Goal: Task Accomplishment & Management: Complete application form

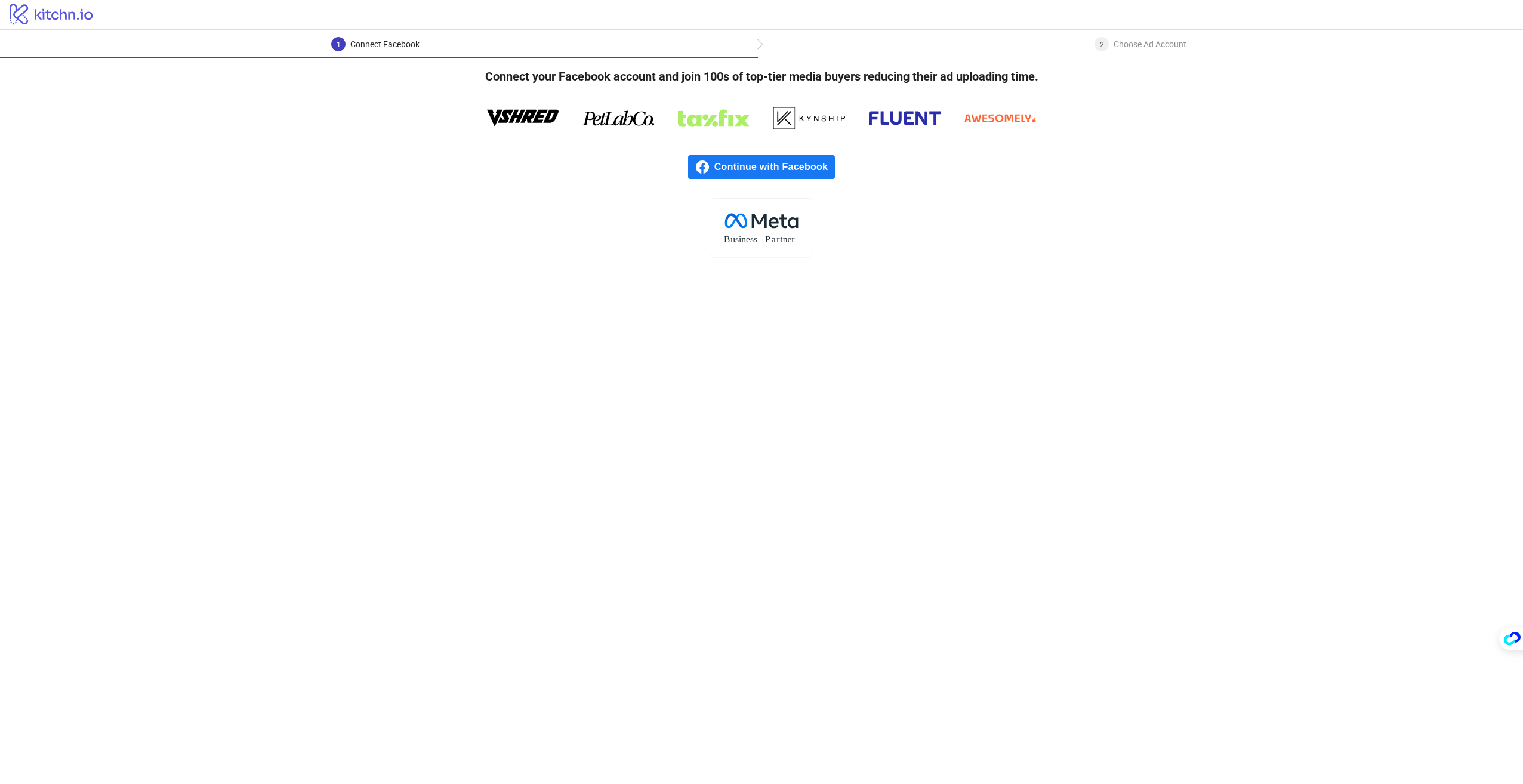
click at [805, 176] on span "Continue with Facebook" at bounding box center [775, 167] width 120 height 24
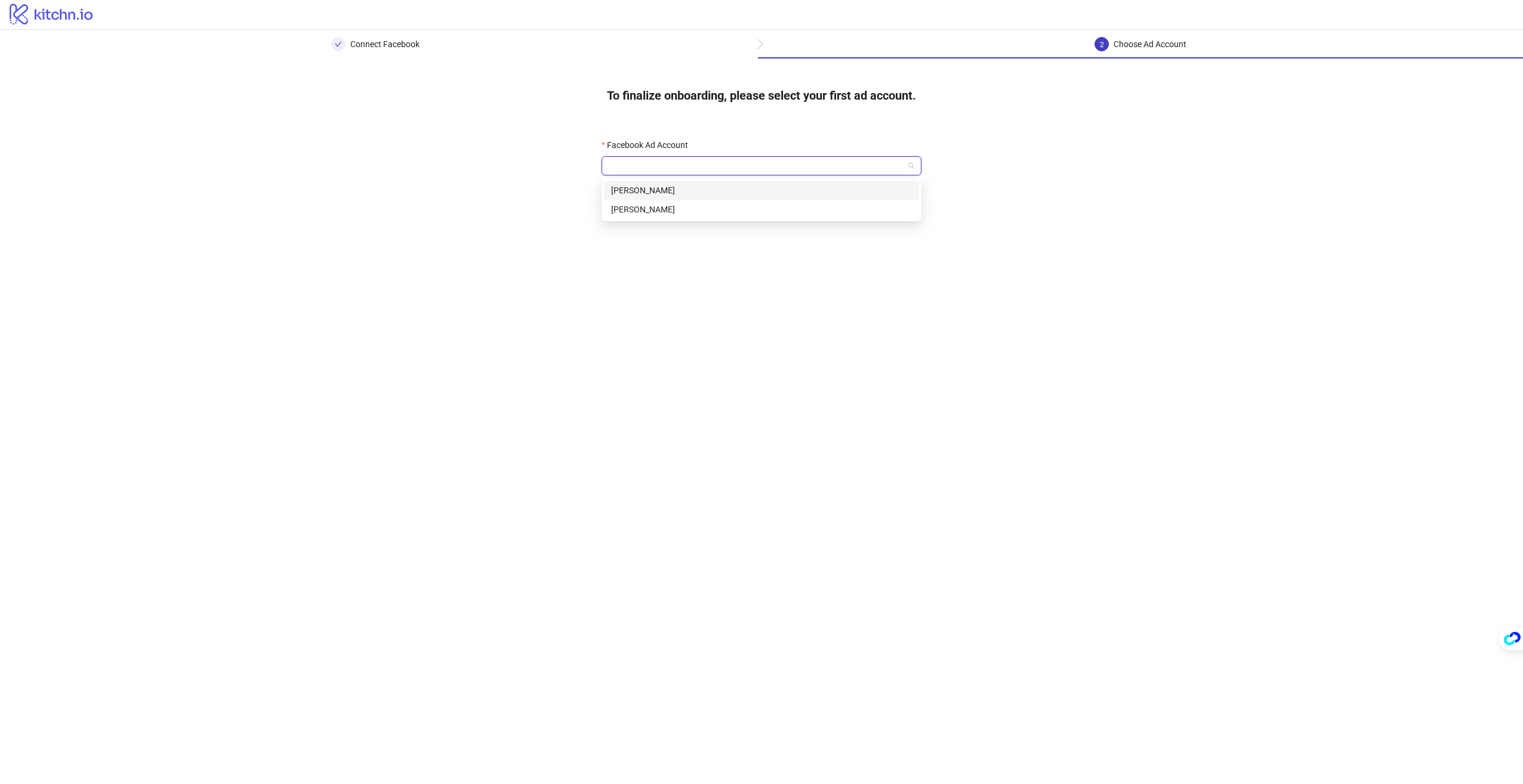
click at [788, 158] on input "Facebook Ad Account" at bounding box center [756, 166] width 295 height 18
click at [704, 210] on div "[PERSON_NAME]" at bounding box center [761, 209] width 301 height 13
click at [704, 210] on button "Go to platform" at bounding box center [761, 201] width 320 height 24
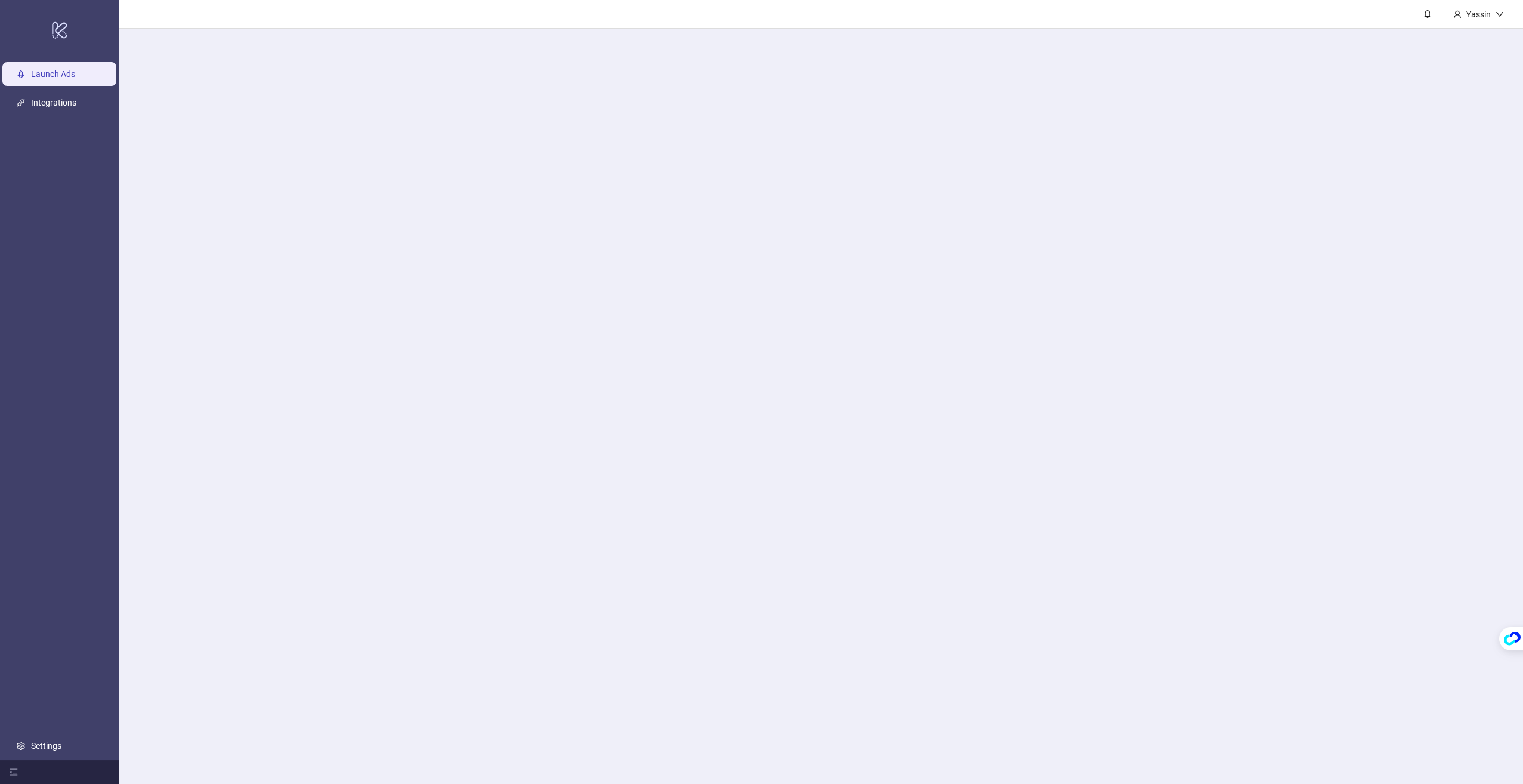
click at [682, 171] on main "Yassin" at bounding box center [821, 392] width 1404 height 784
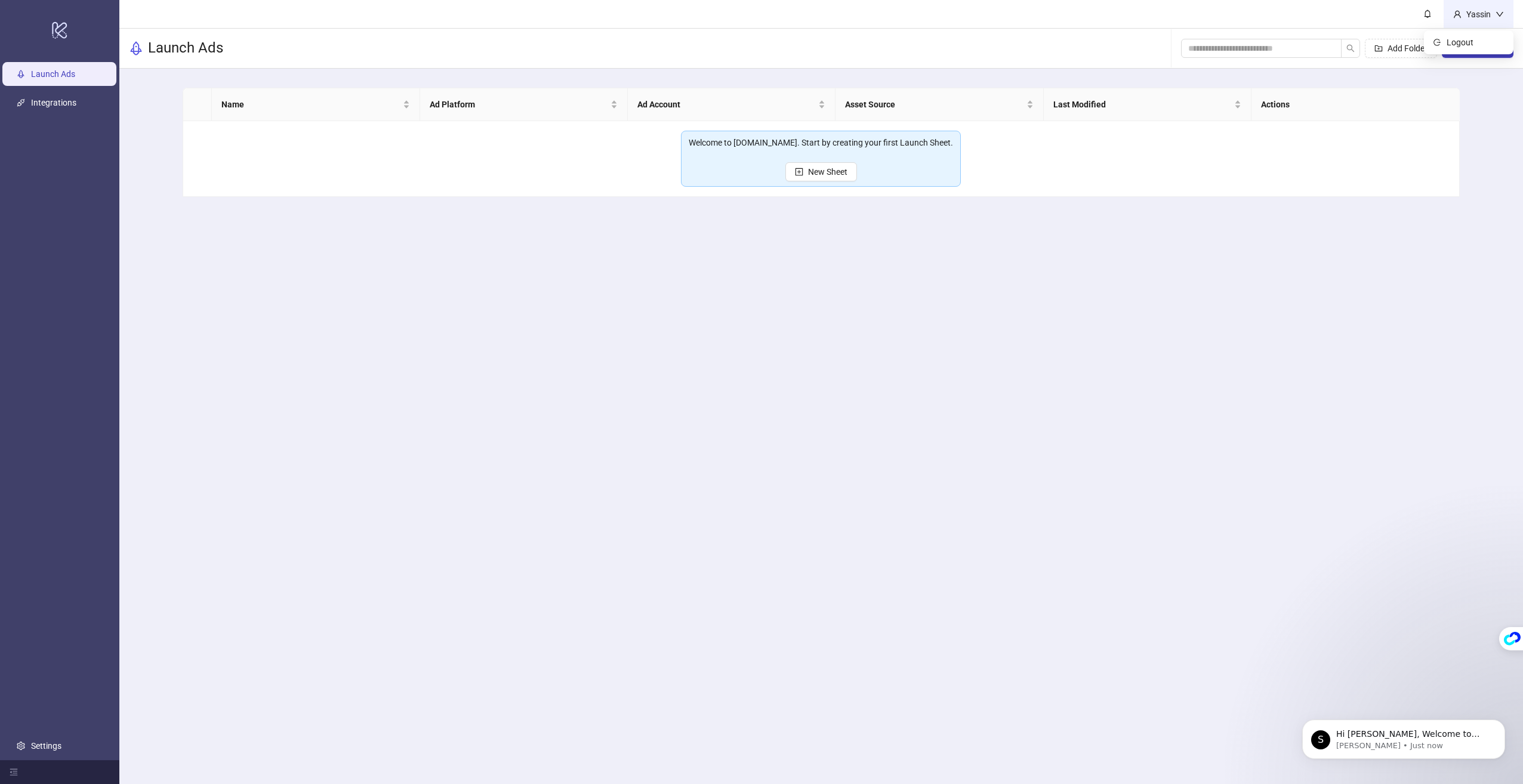
click at [1469, 18] on div "Yassin" at bounding box center [1478, 14] width 34 height 13
click at [1324, 246] on main "Yassin Launch Ads Add Folder New Sheet Name Ad Platform Ad Account Asset Source…" at bounding box center [821, 392] width 1404 height 784
click at [61, 741] on link "Settings" at bounding box center [46, 745] width 30 height 10
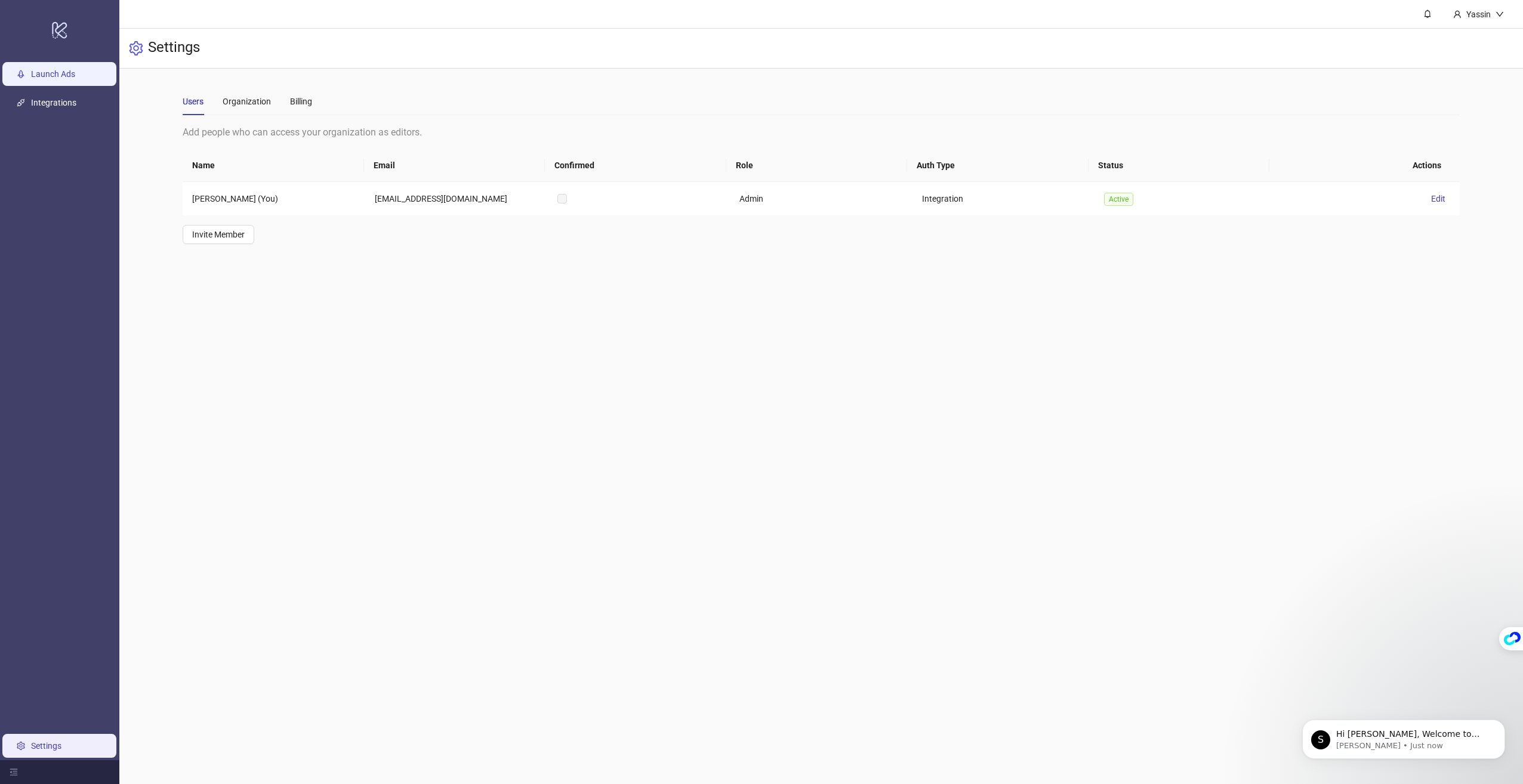
click at [50, 78] on link "Launch Ads" at bounding box center [53, 74] width 44 height 10
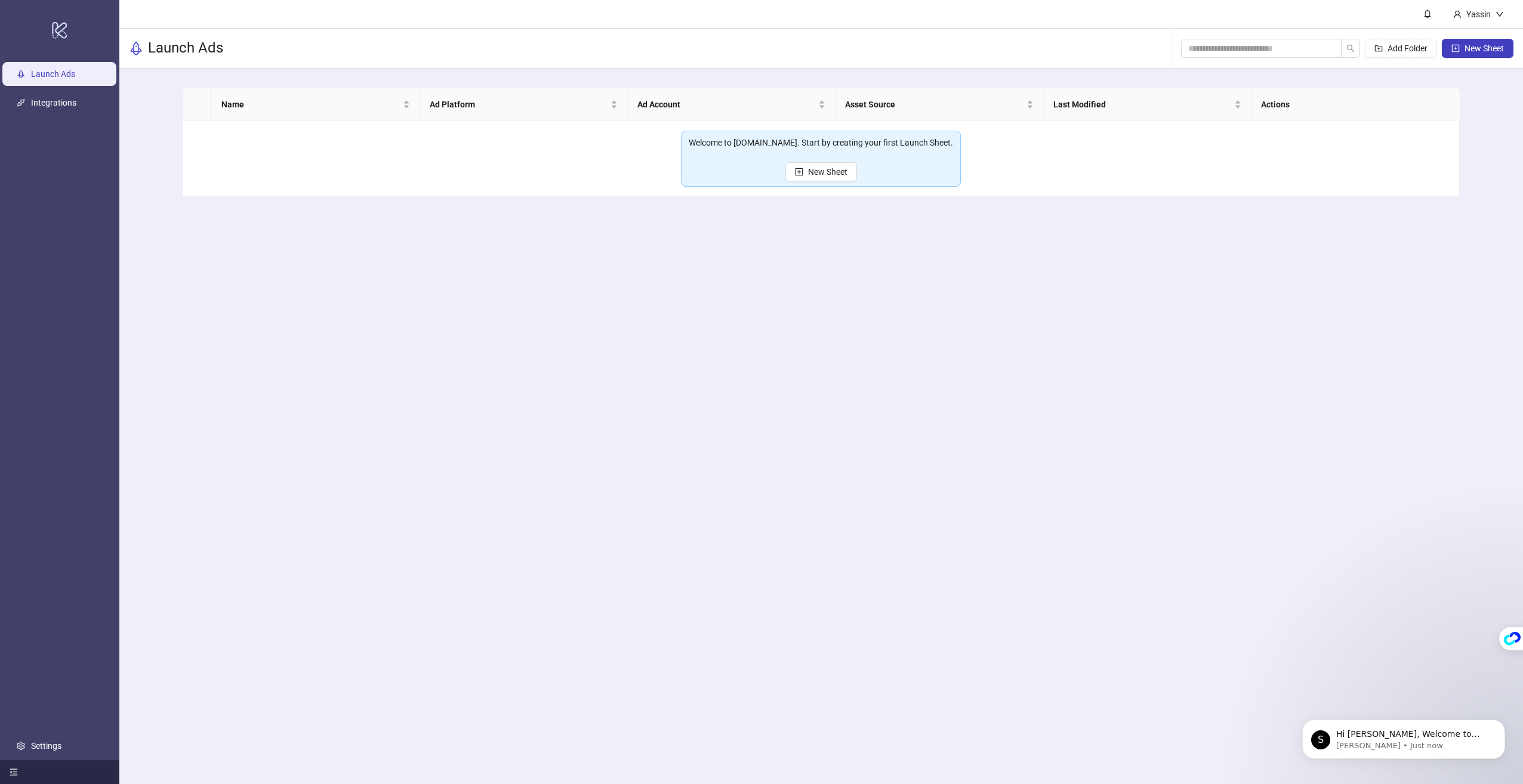
click at [19, 768] on div at bounding box center [59, 772] width 120 height 24
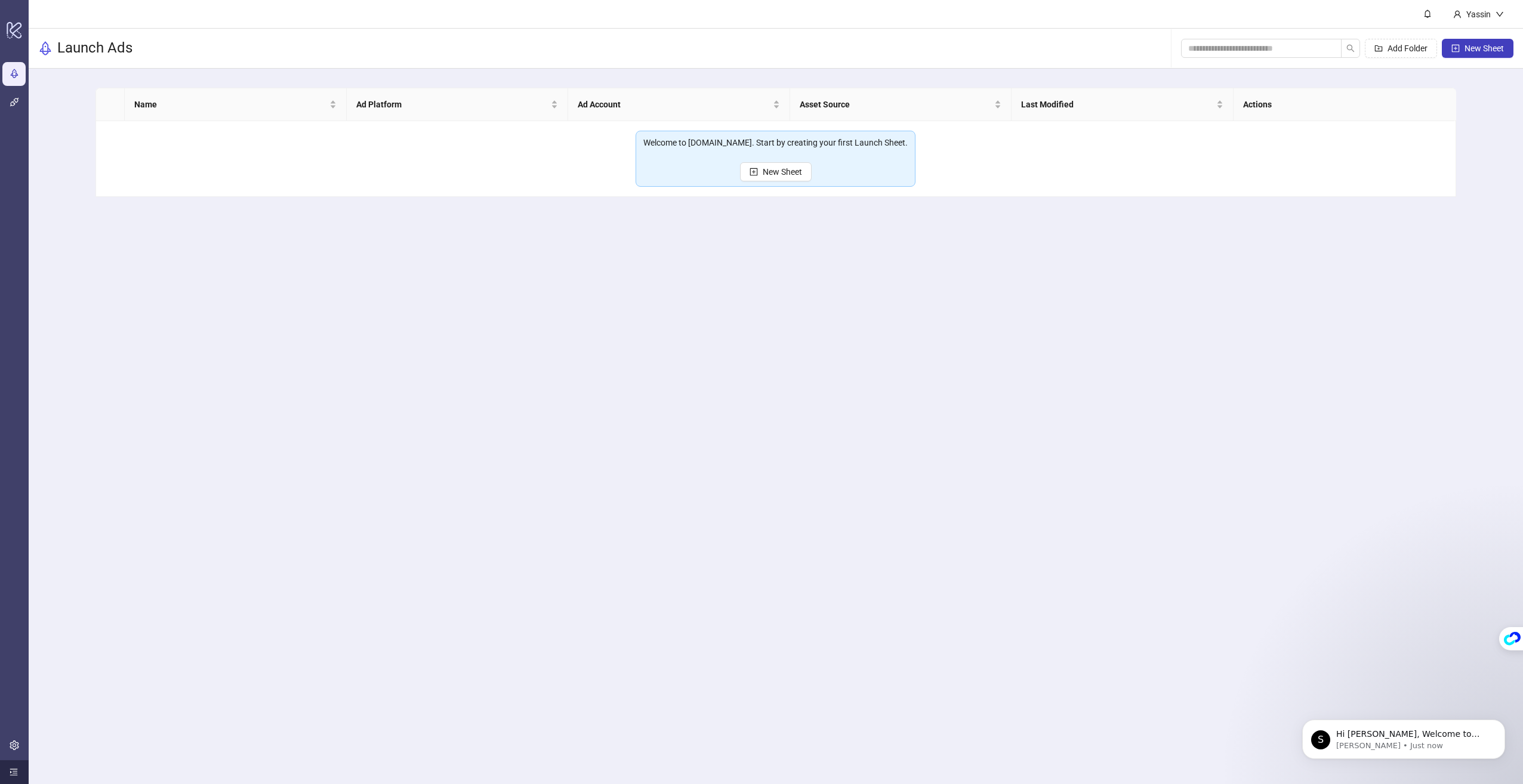
click at [14, 770] on icon "menu-unfold" at bounding box center [14, 772] width 8 height 8
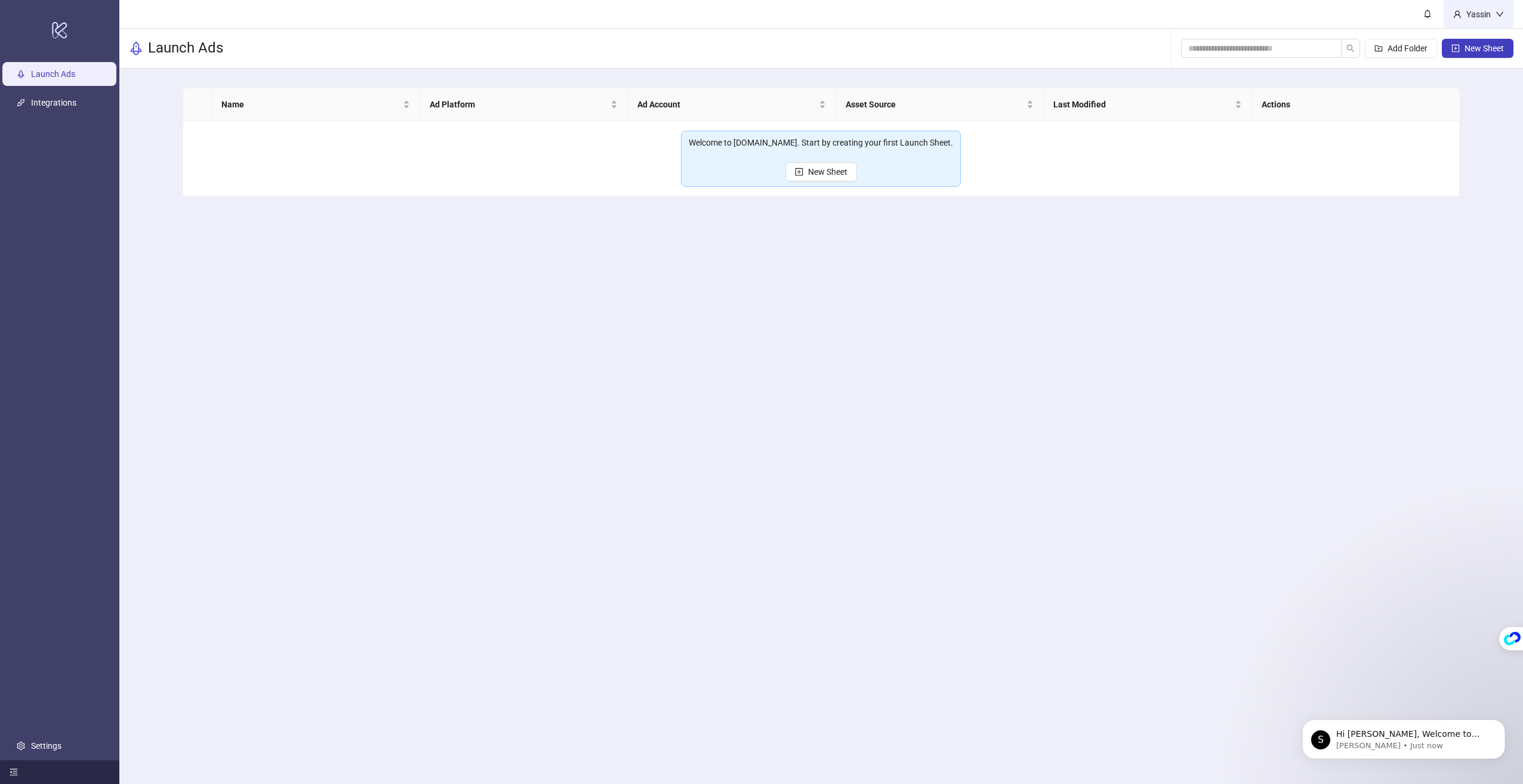
click at [1473, 22] on div "Yassin" at bounding box center [1478, 14] width 70 height 28
click at [700, 365] on main "Yassin Launch Ads Add Folder New Sheet Name Ad Platform Ad Account Asset Source…" at bounding box center [821, 392] width 1404 height 784
drag, startPoint x: 700, startPoint y: 365, endPoint x: 676, endPoint y: 367, distance: 24.1
click at [698, 362] on main "Yassin Launch Ads Add Folder New Sheet Name Ad Platform Ad Account Asset Source…" at bounding box center [821, 392] width 1404 height 784
click at [41, 745] on link "Settings" at bounding box center [46, 745] width 30 height 10
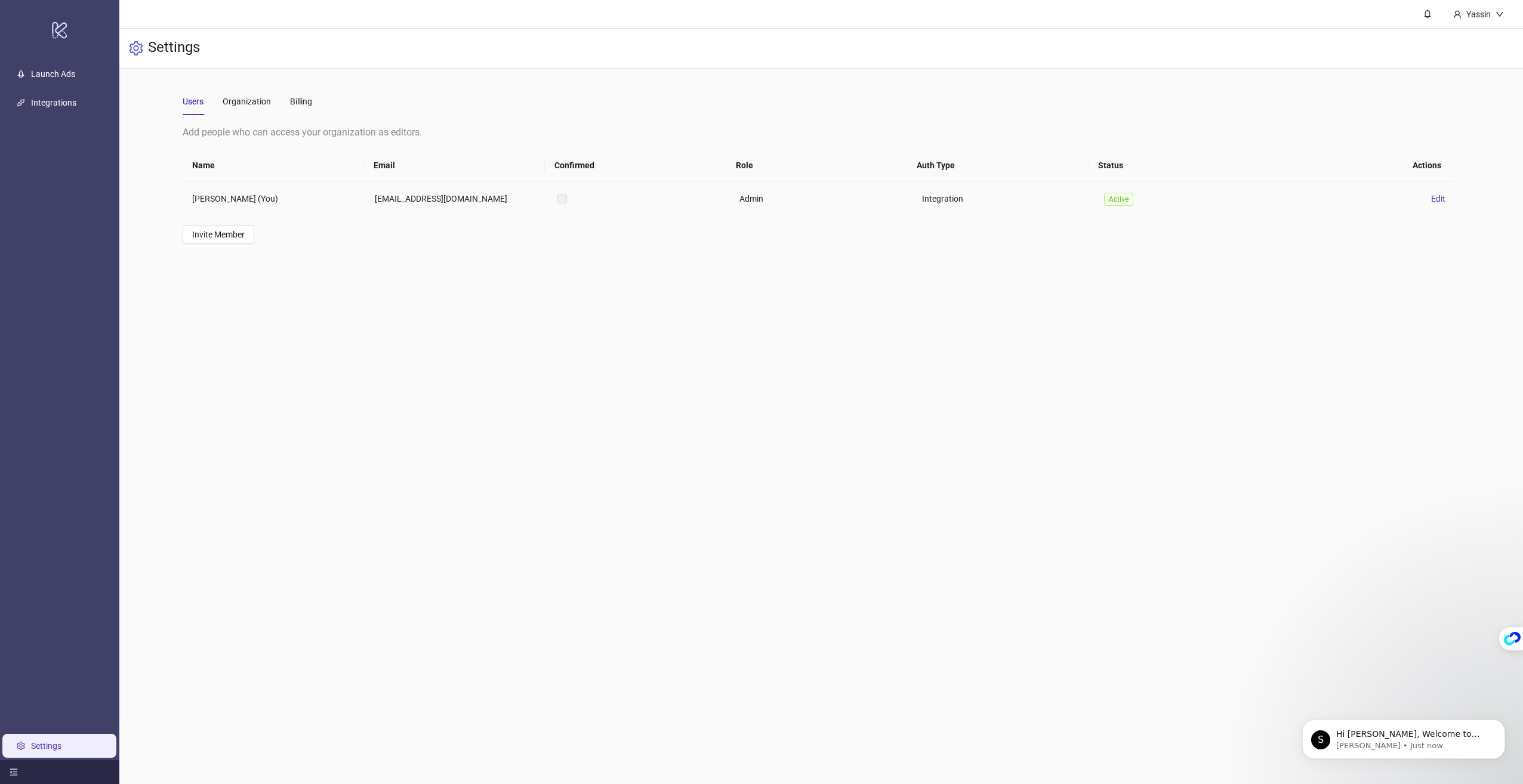
click at [560, 197] on label at bounding box center [562, 198] width 10 height 13
click at [1469, 27] on div "Yassin" at bounding box center [1478, 14] width 70 height 28
click at [1462, 45] on span "Logout" at bounding box center [1475, 42] width 58 height 13
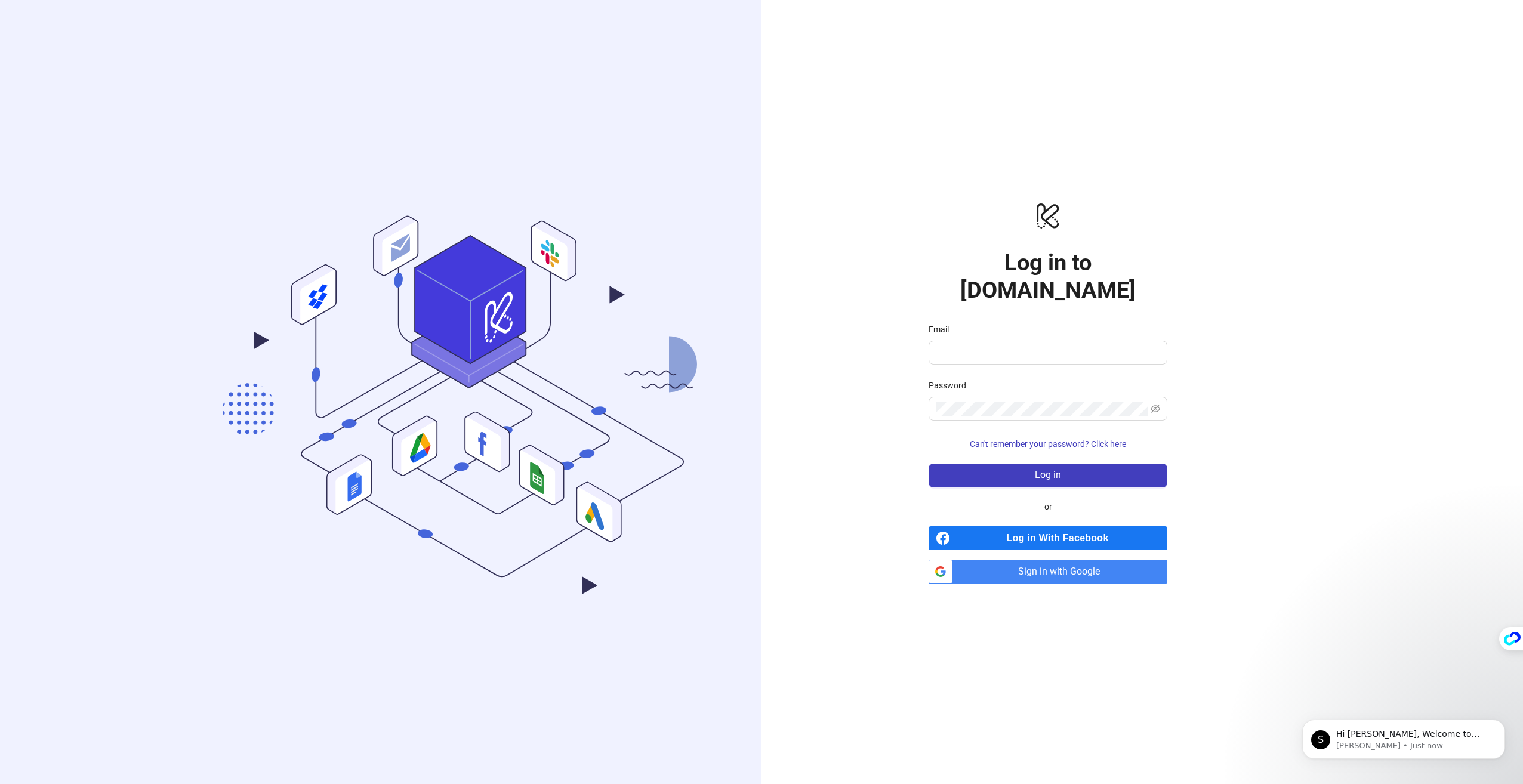
click at [1047, 560] on span "Sign in with Google" at bounding box center [1062, 571] width 210 height 24
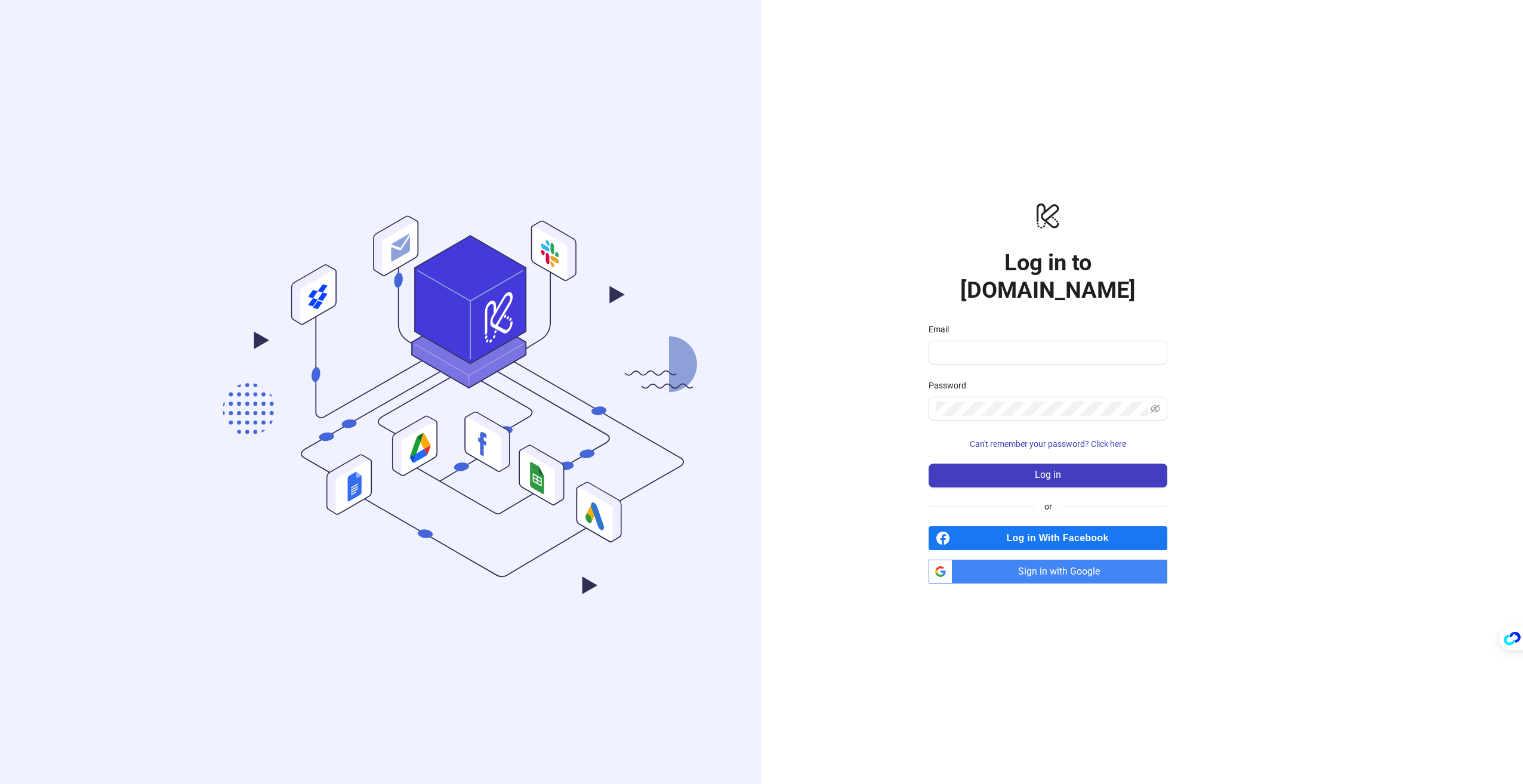
click at [1037, 532] on span "Log in With Facebook" at bounding box center [1061, 538] width 213 height 24
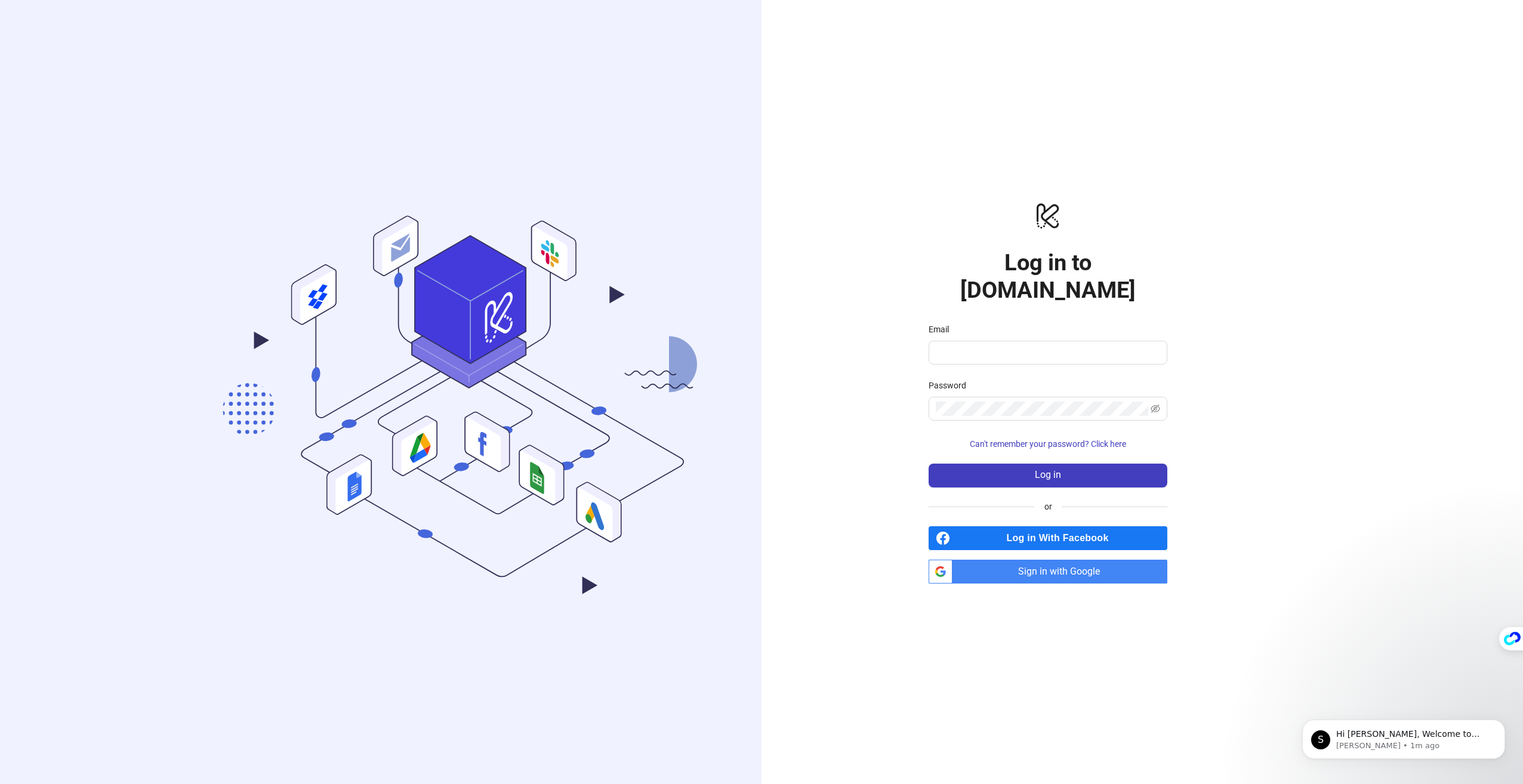
click at [1004, 526] on span "Log in With Facebook" at bounding box center [1061, 538] width 213 height 24
click at [1060, 560] on span "Sign in with Google" at bounding box center [1062, 571] width 210 height 24
click at [1019, 345] on input "Email" at bounding box center [1046, 352] width 222 height 14
type input "**********"
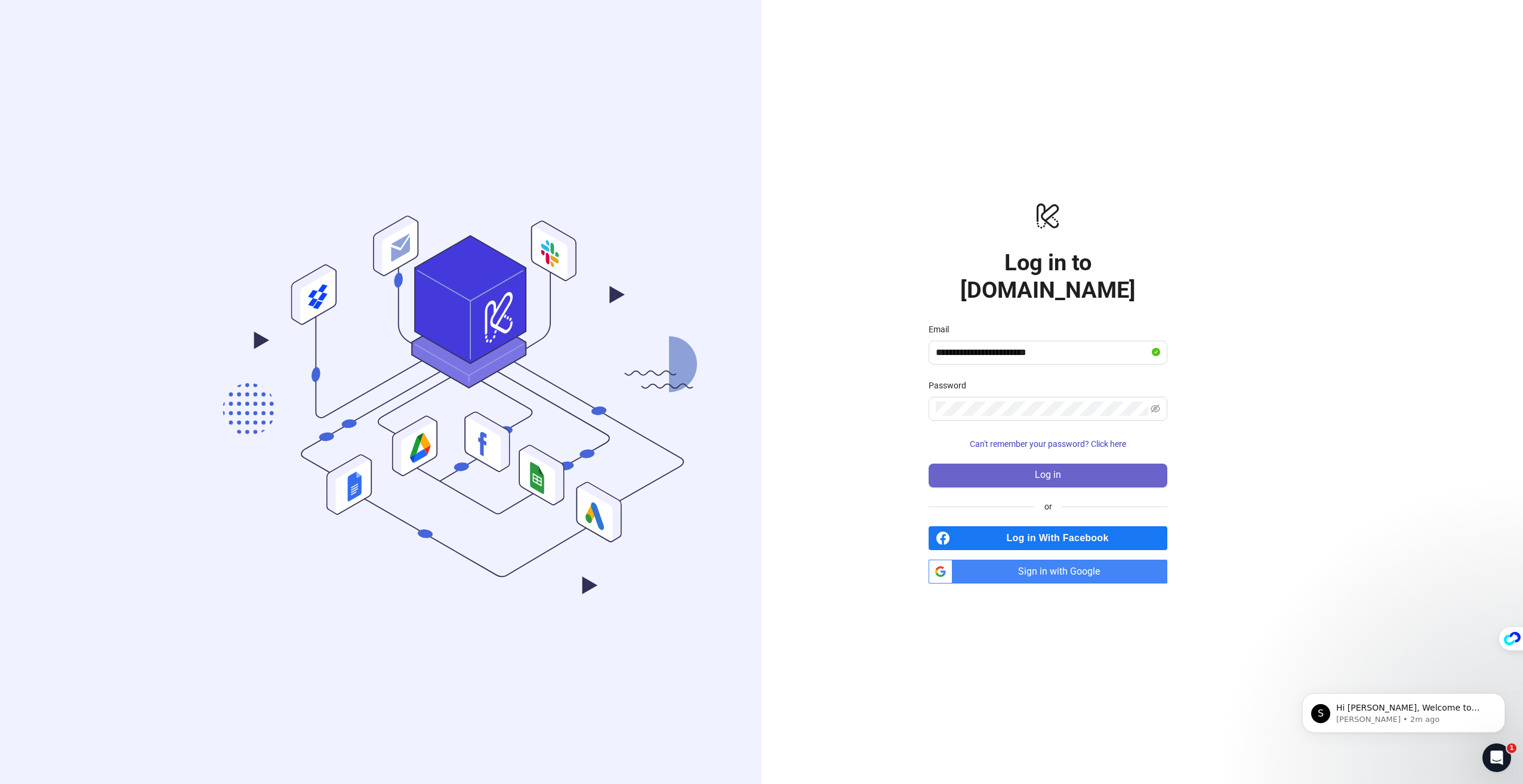
click at [1018, 463] on button "Log in" at bounding box center [1048, 475] width 239 height 24
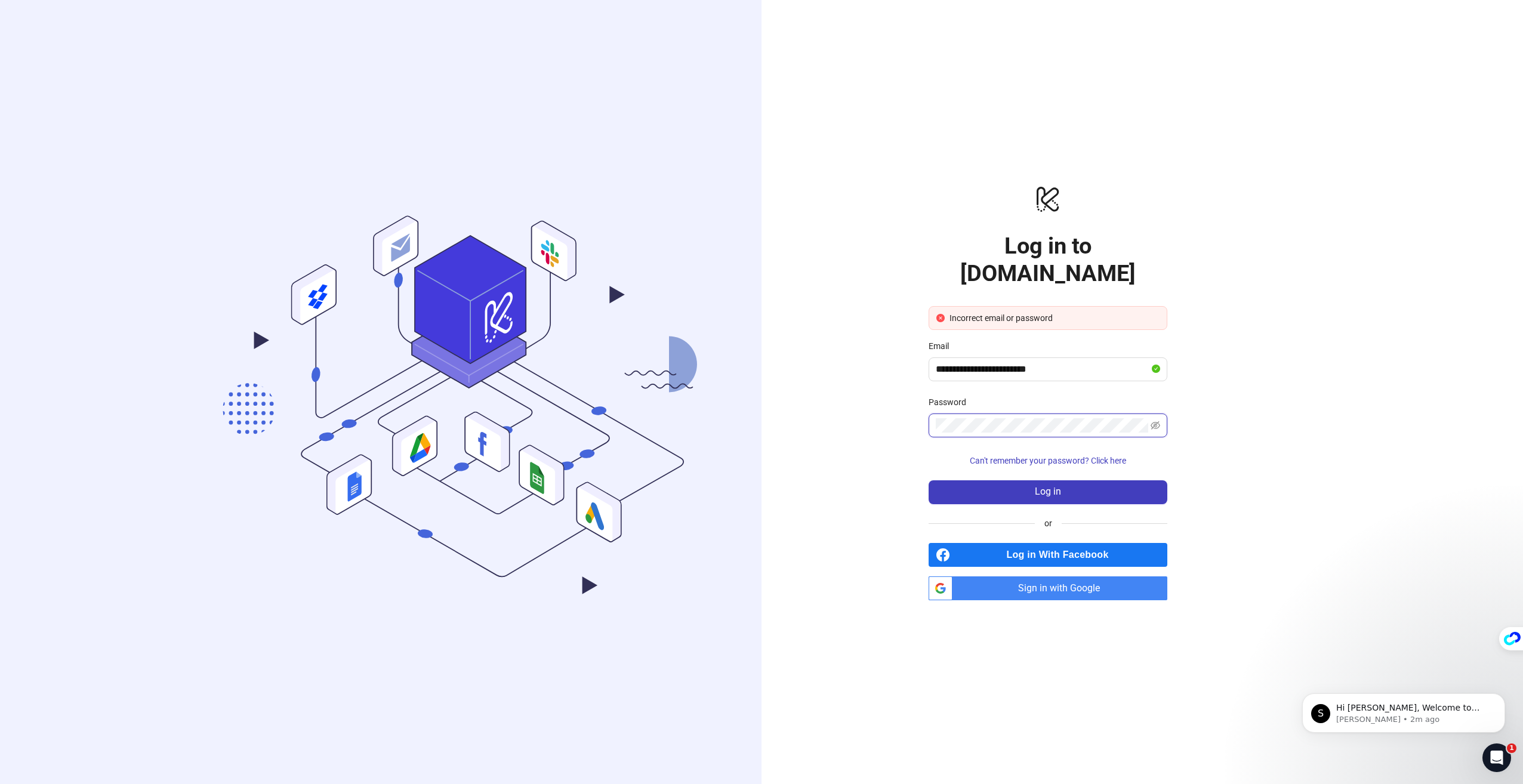
click at [804, 385] on div "**********" at bounding box center [1048, 392] width 573 height 784
click at [929, 480] on button "Log in" at bounding box center [1048, 492] width 239 height 24
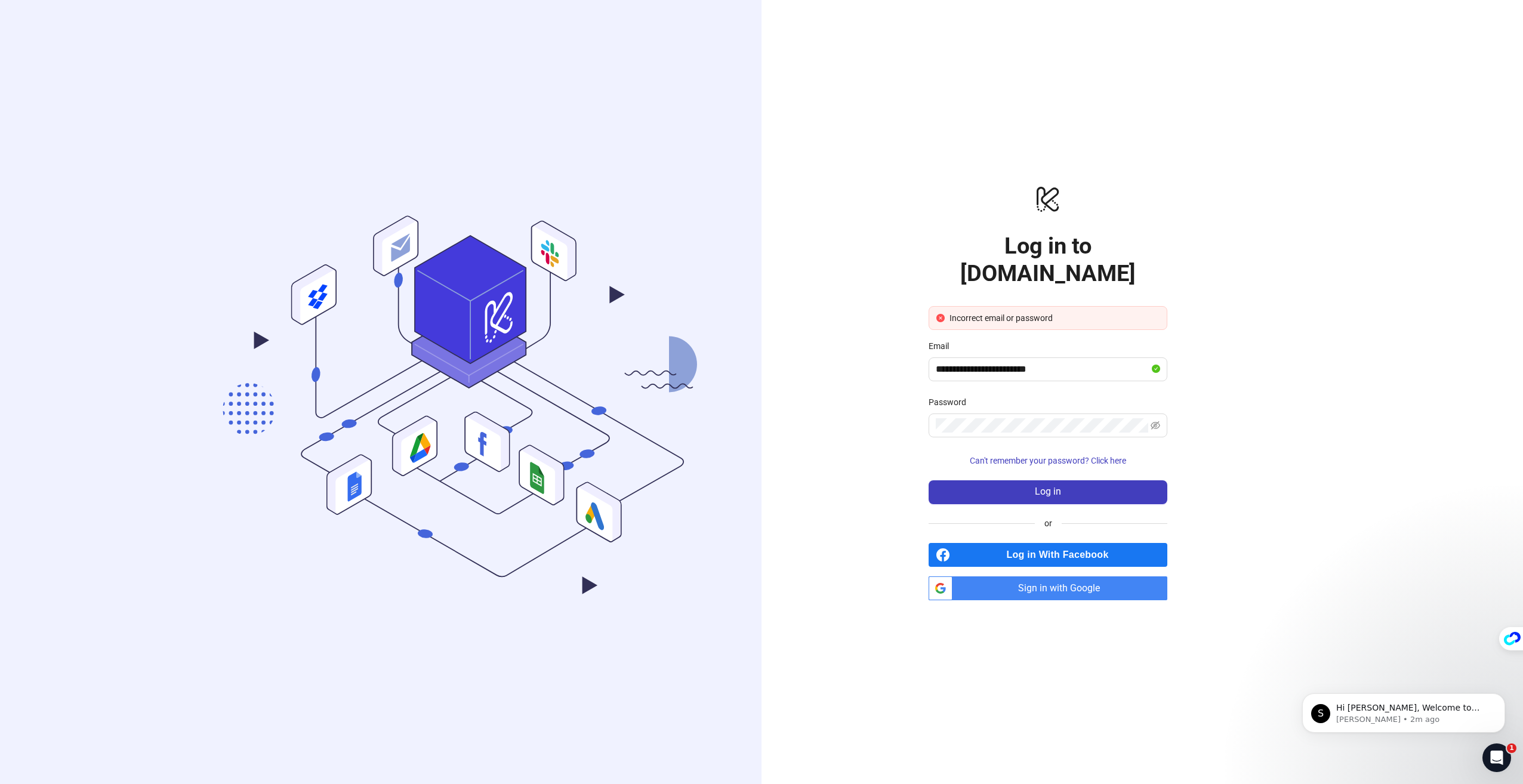
click at [1056, 576] on span "Sign in with Google" at bounding box center [1062, 588] width 210 height 24
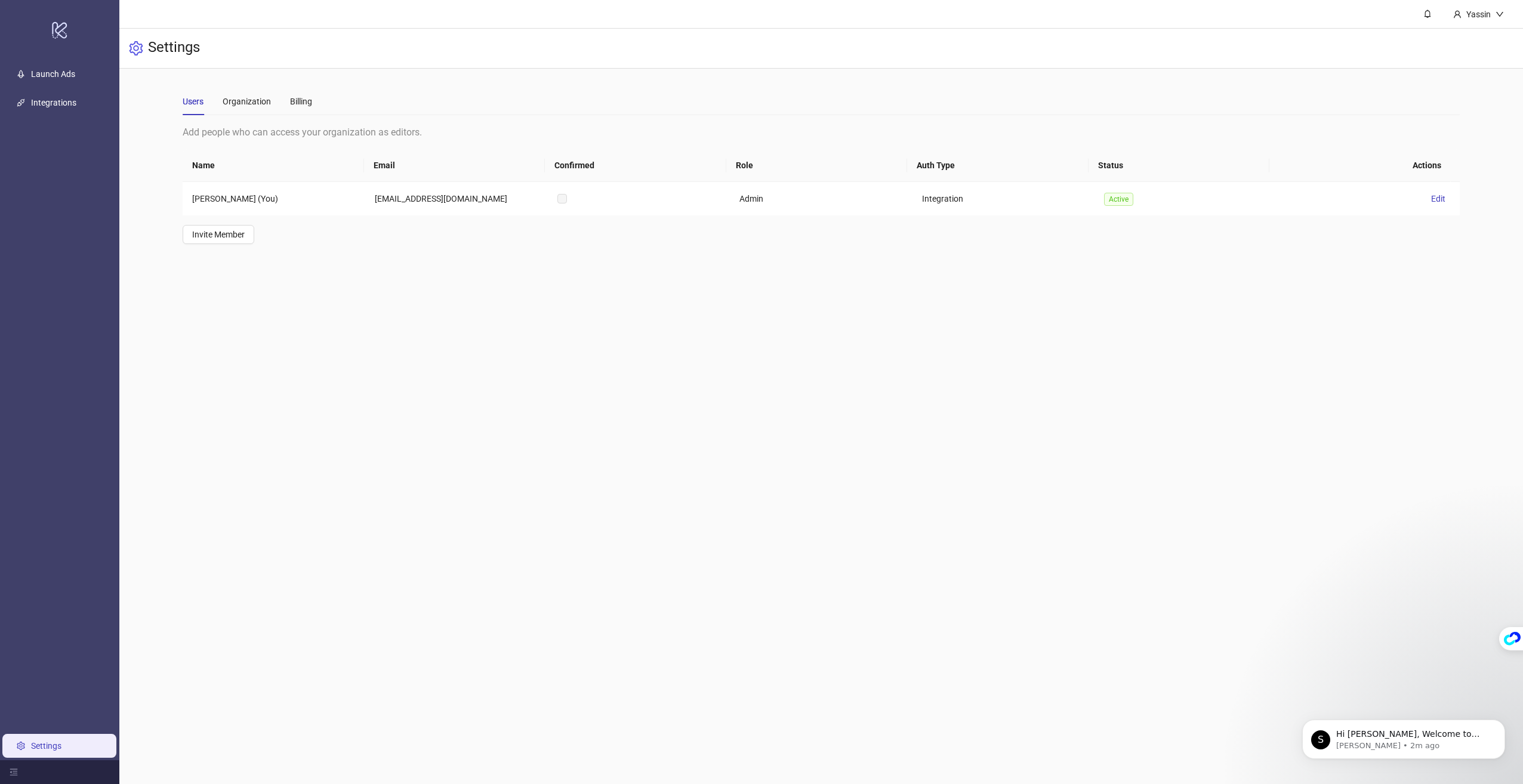
click at [52, 746] on link "Settings" at bounding box center [46, 745] width 30 height 10
click at [75, 98] on link "Integrations" at bounding box center [54, 102] width 45 height 10
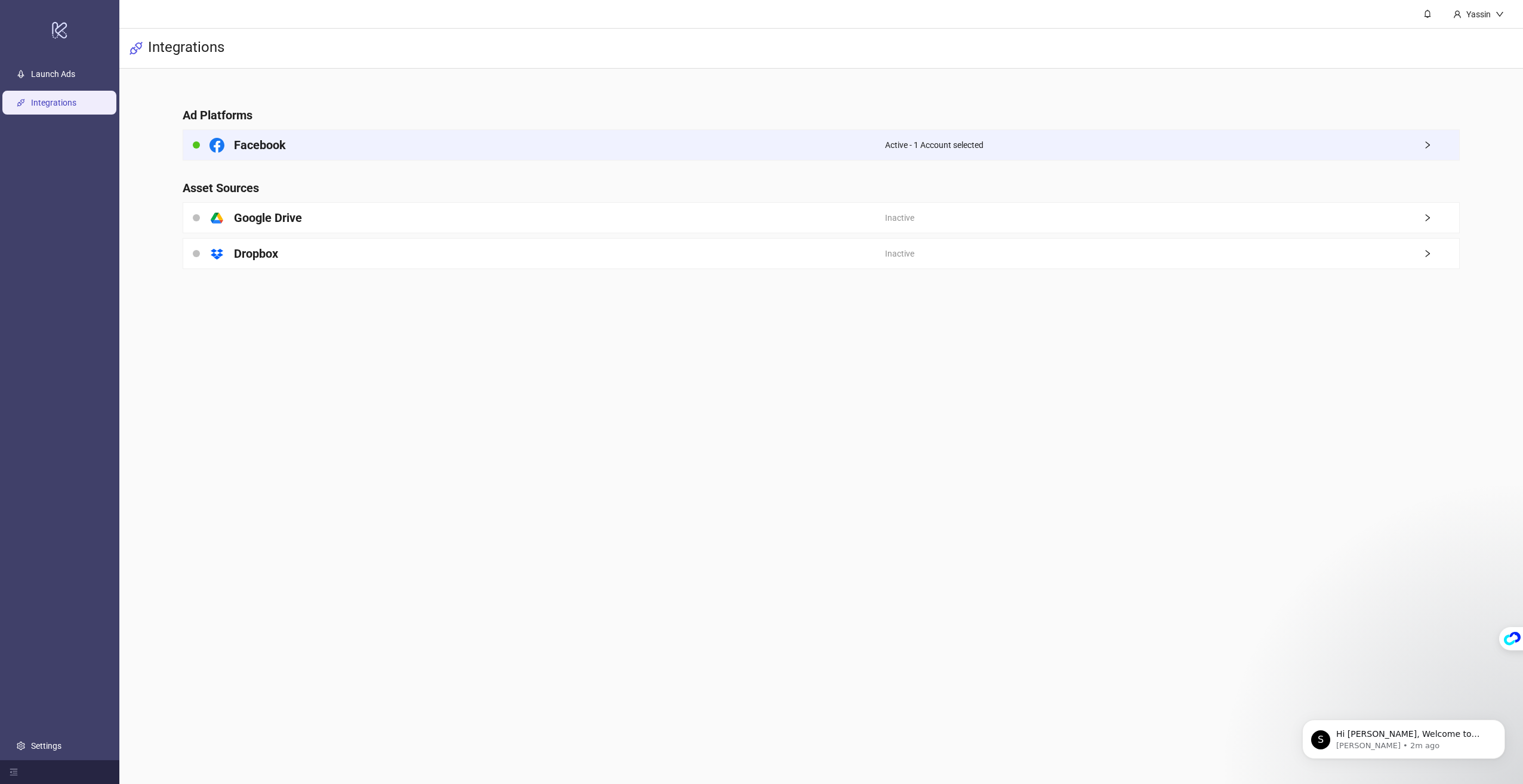
click at [464, 142] on div "Facebook" at bounding box center [534, 145] width 701 height 30
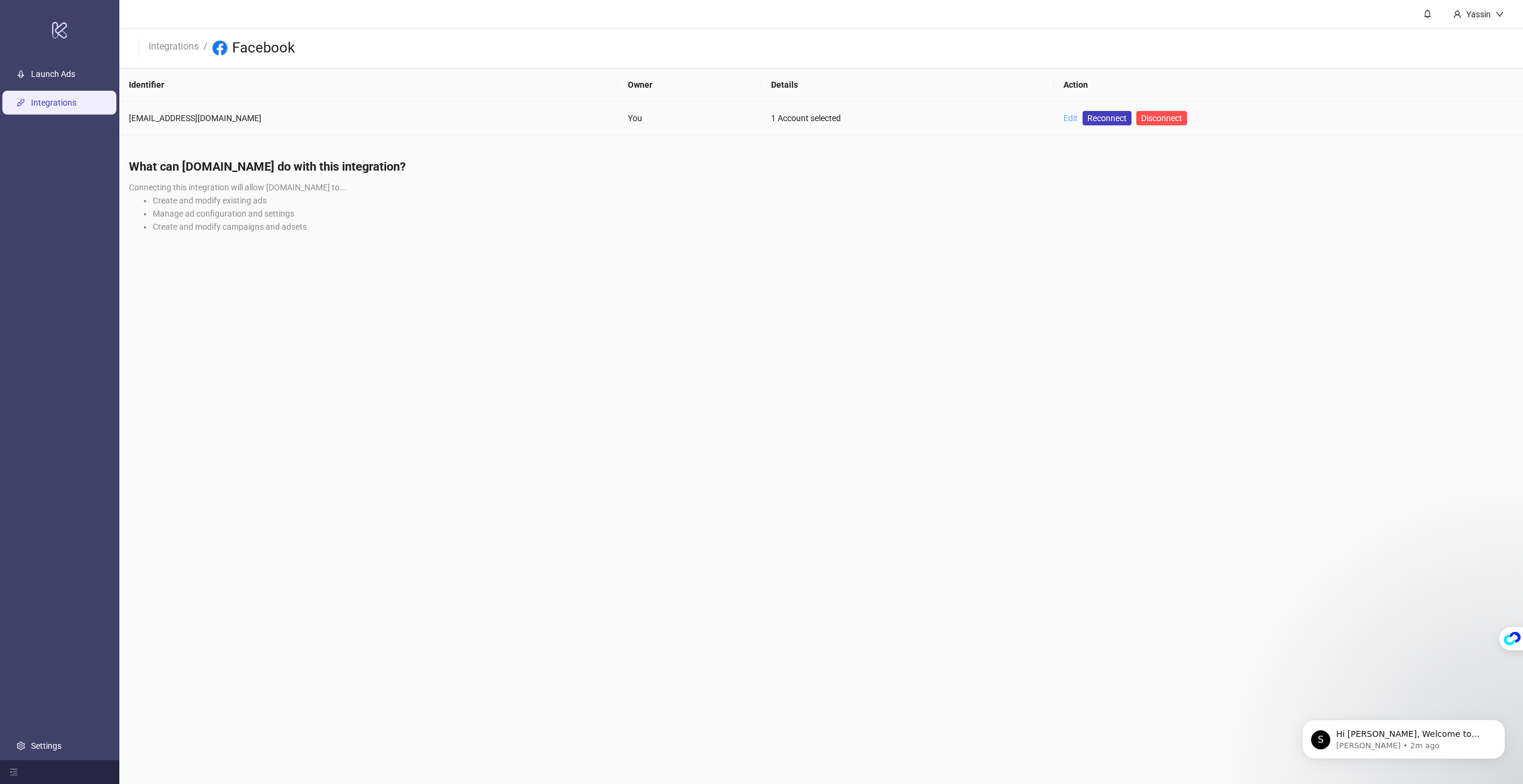
click at [1063, 118] on link "Edit" at bounding box center [1070, 118] width 14 height 10
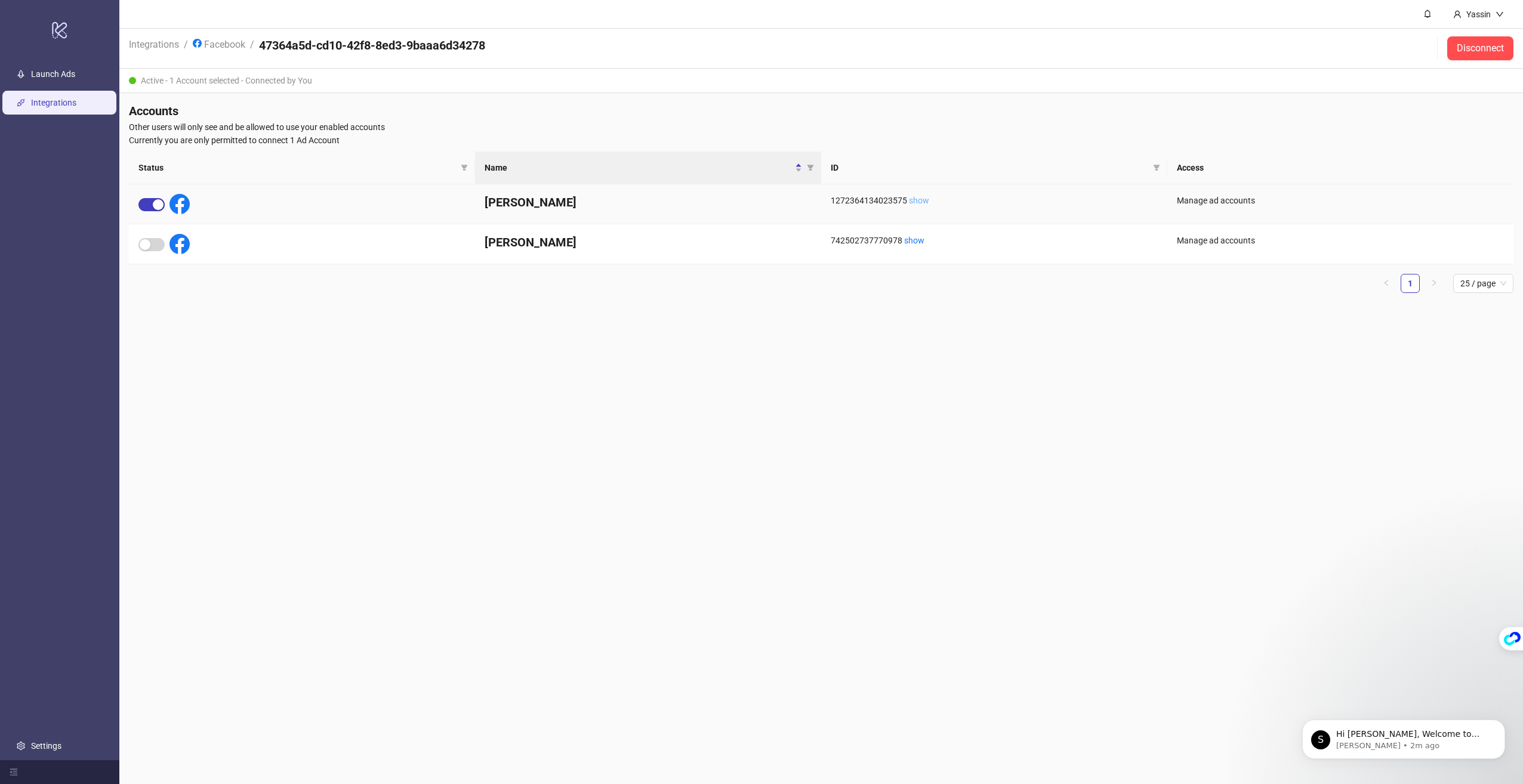
click at [916, 200] on link "show" at bounding box center [918, 200] width 20 height 10
click at [39, 79] on link "Launch Ads" at bounding box center [53, 74] width 44 height 10
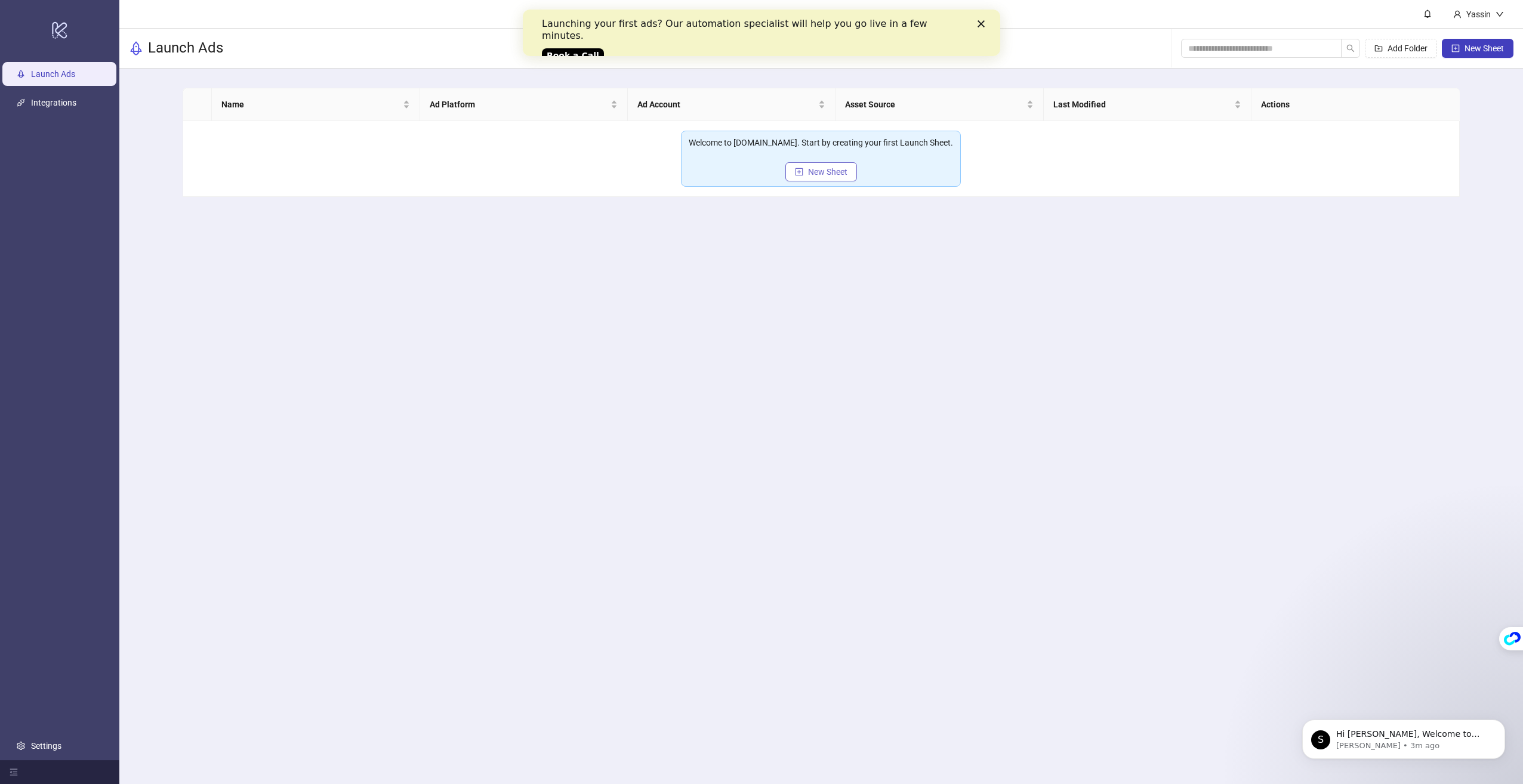
click at [805, 174] on button "New Sheet" at bounding box center [821, 172] width 72 height 19
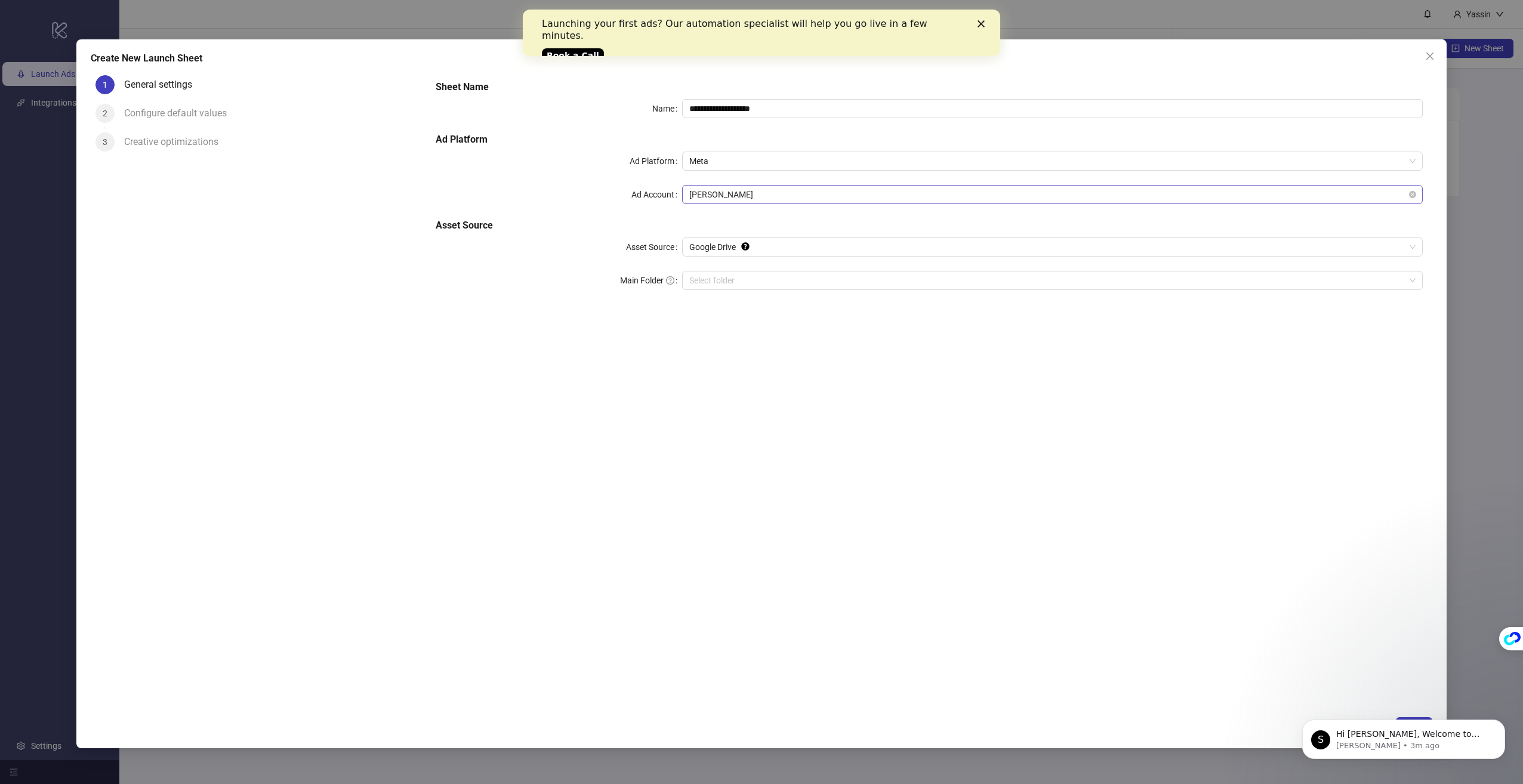
click at [721, 196] on span "[PERSON_NAME]" at bounding box center [1052, 195] width 726 height 18
click at [638, 191] on label "Ad Account" at bounding box center [656, 195] width 50 height 19
click at [689, 191] on input "Ad Account" at bounding box center [1047, 195] width 715 height 18
click at [721, 160] on span "Meta" at bounding box center [1052, 161] width 726 height 18
click at [716, 158] on span "Meta" at bounding box center [1052, 161] width 726 height 18
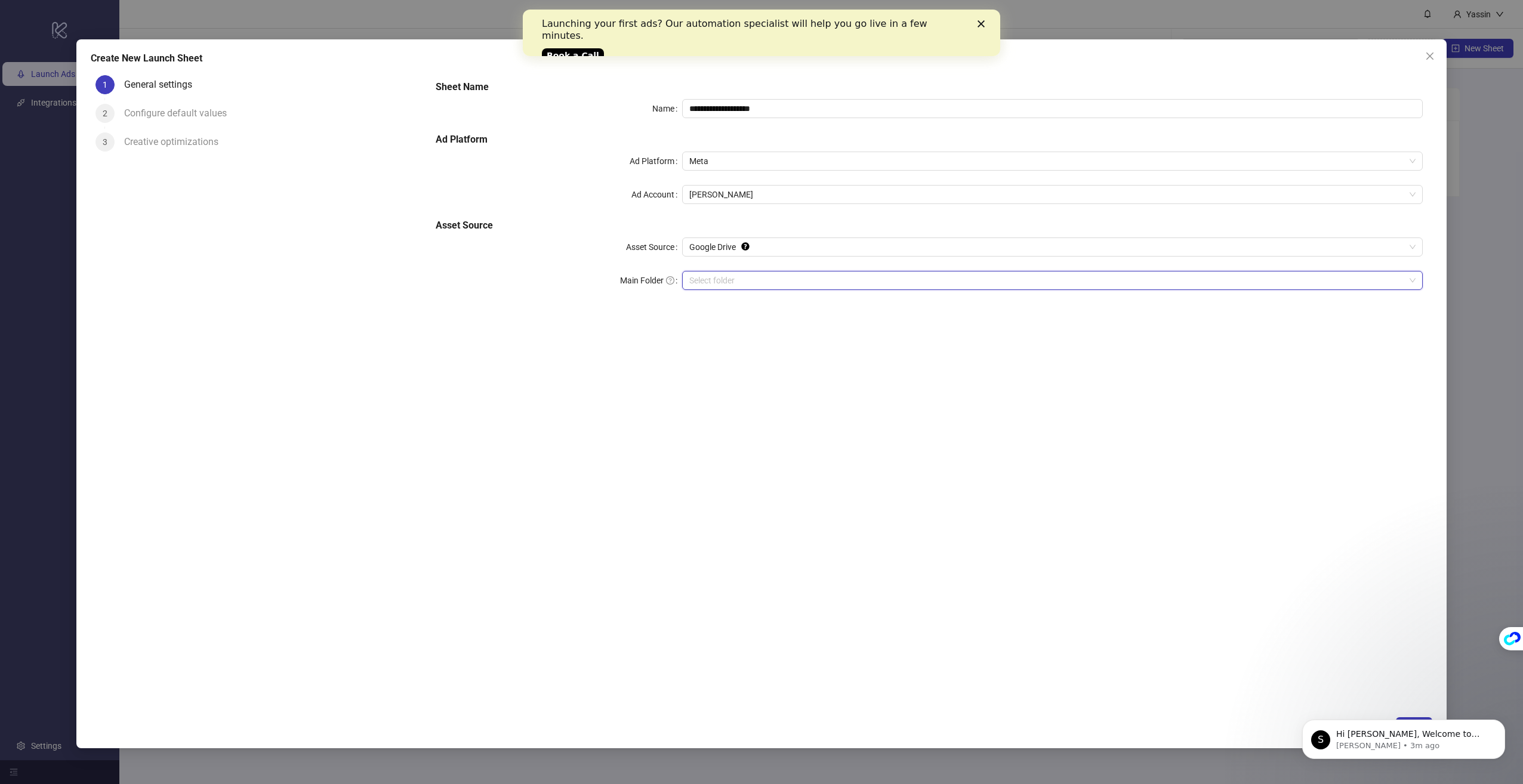
click at [703, 277] on input "Main Folder" at bounding box center [1047, 281] width 715 height 18
click at [1395, 744] on p "[PERSON_NAME] • 3m ago" at bounding box center [1413, 745] width 154 height 11
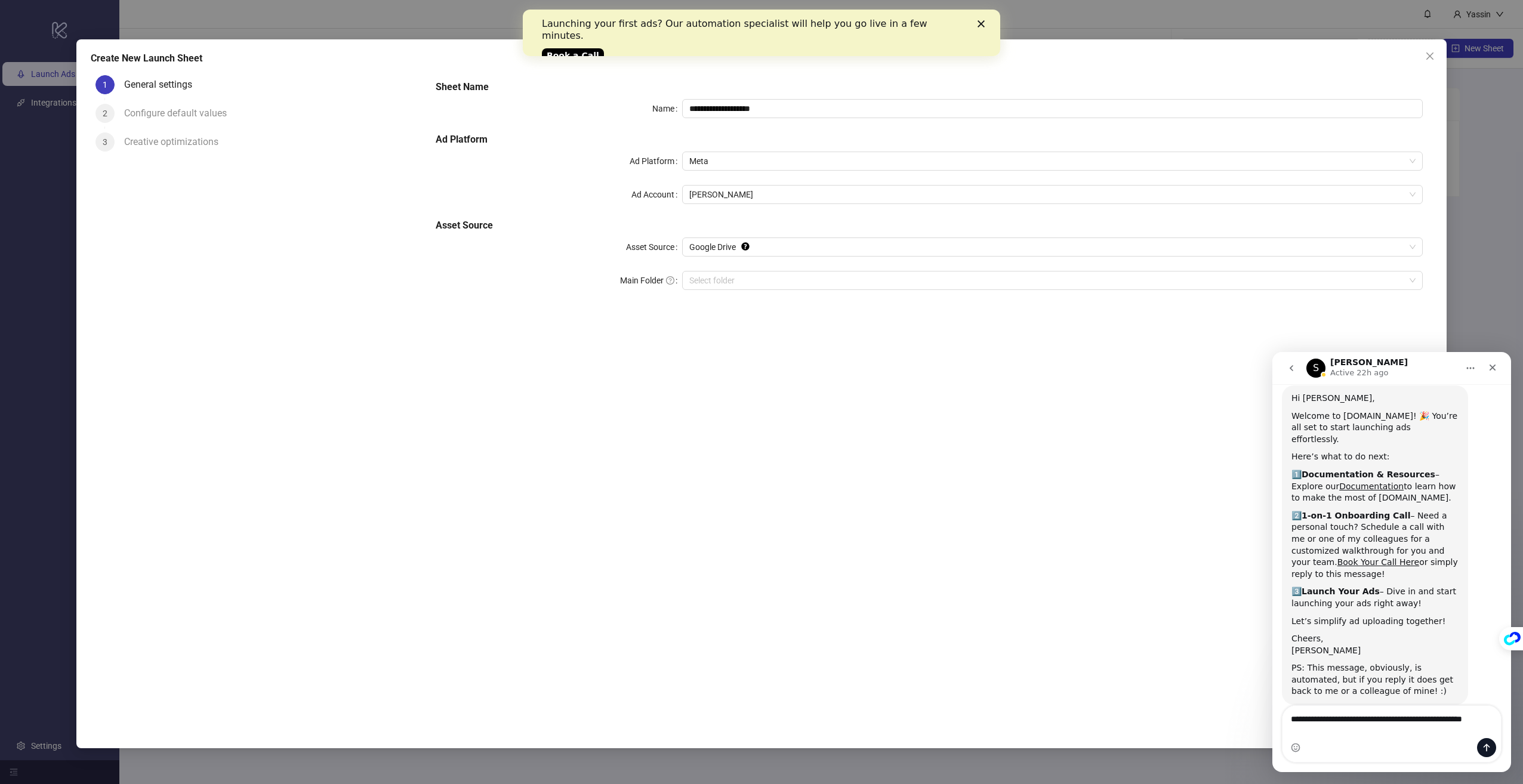
scroll to position [47, 0]
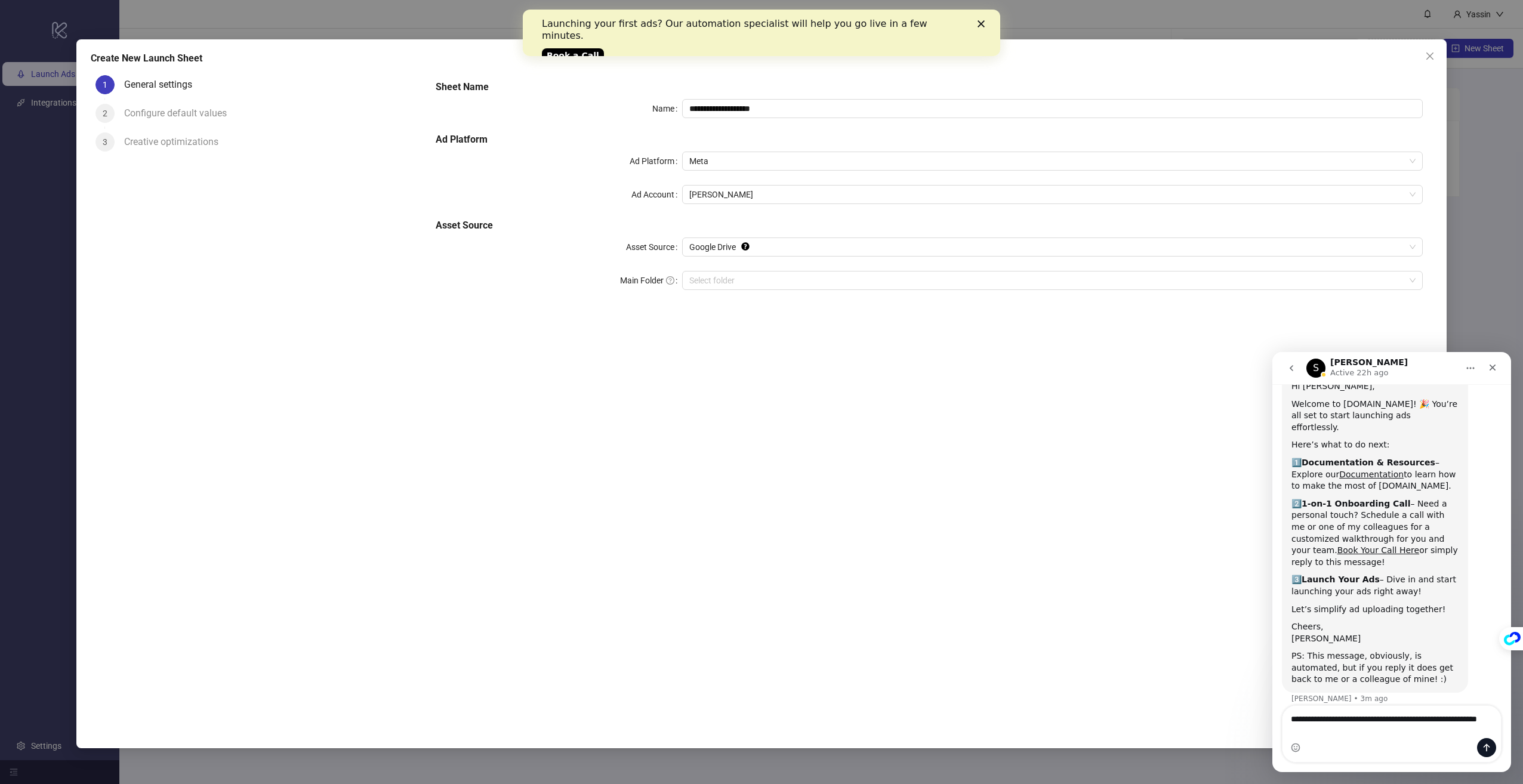
type textarea "**********"
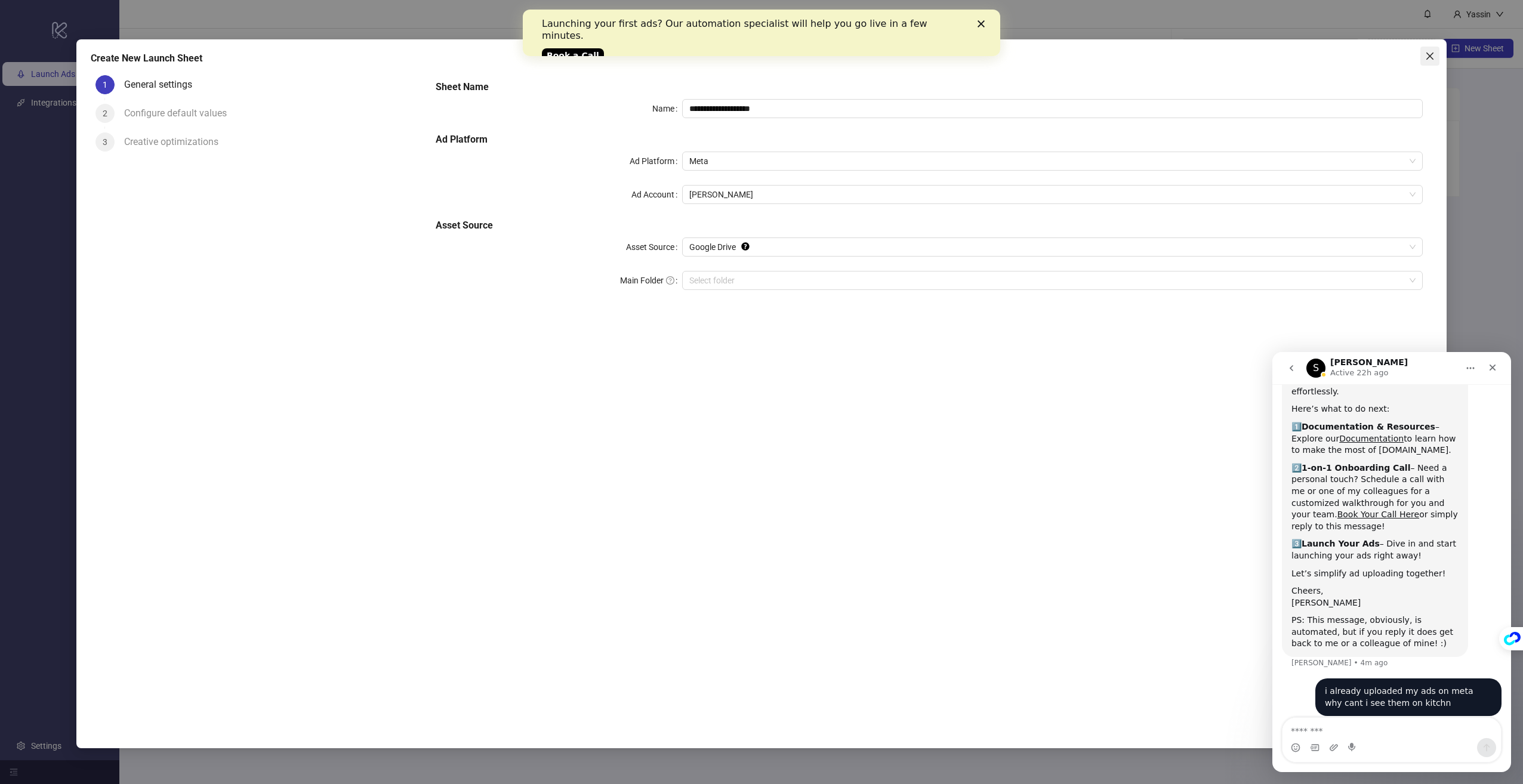
click at [1434, 53] on icon "close" at bounding box center [1430, 56] width 10 height 10
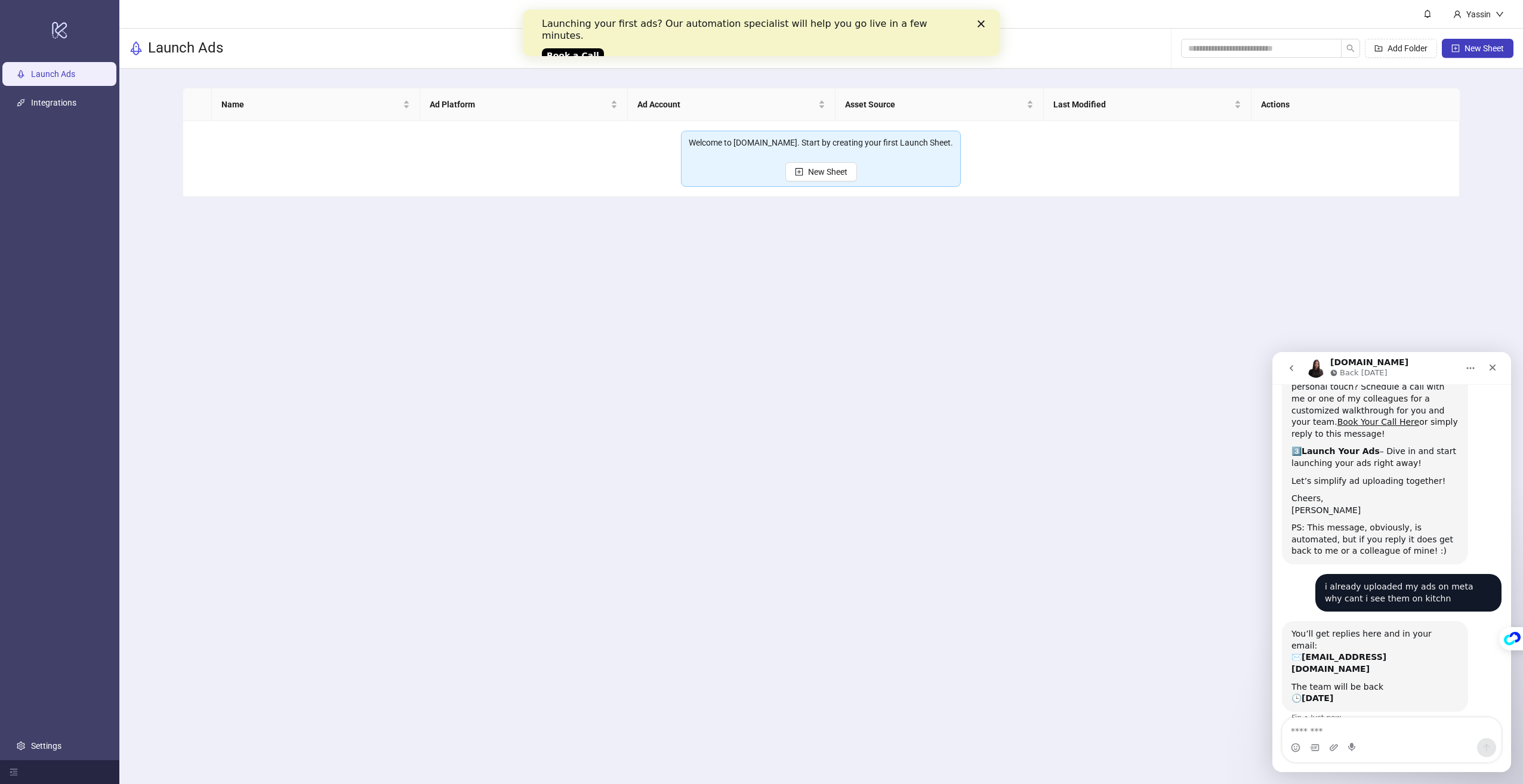
scroll to position [193, 0]
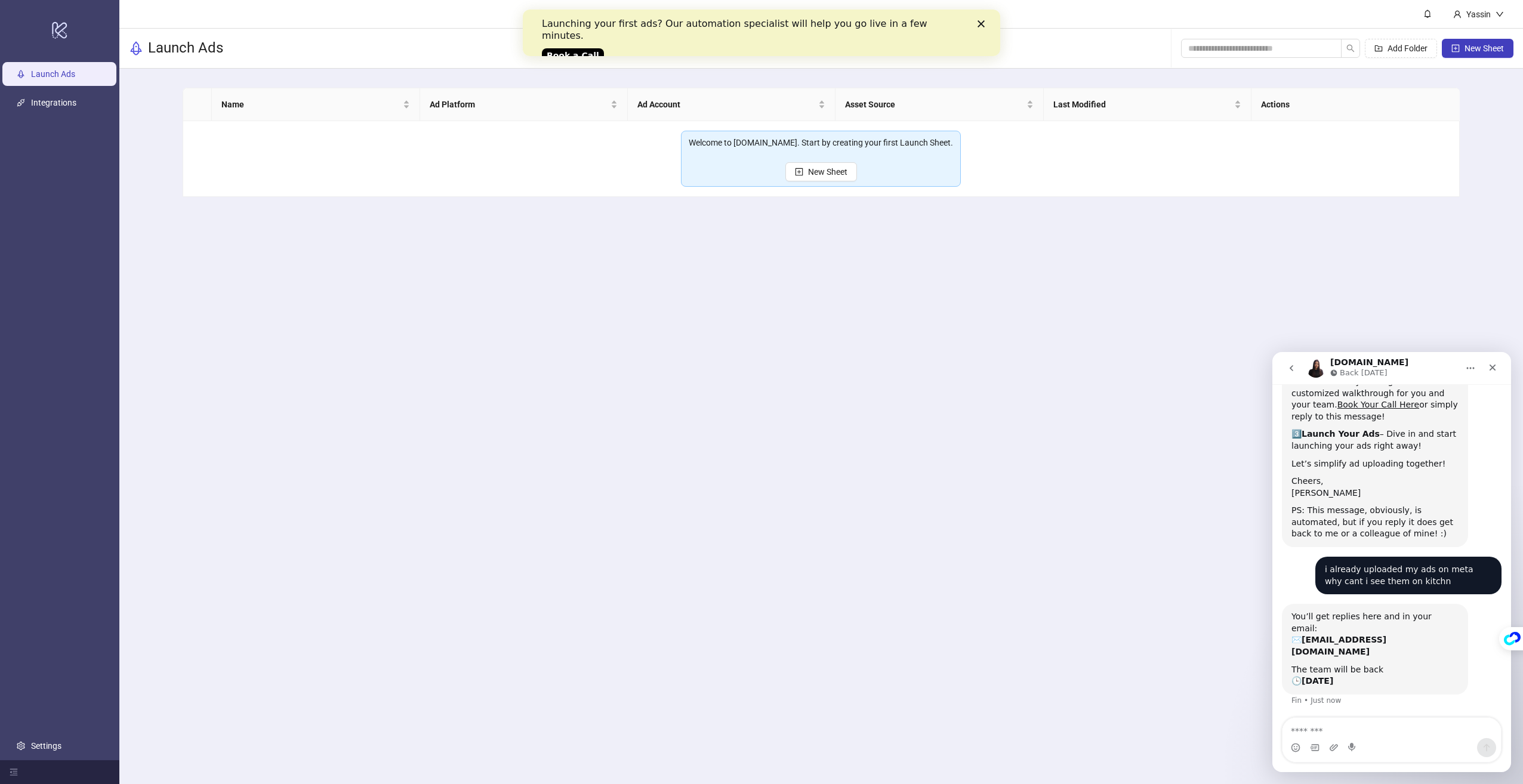
click at [984, 22] on polygon "Close" at bounding box center [981, 23] width 7 height 7
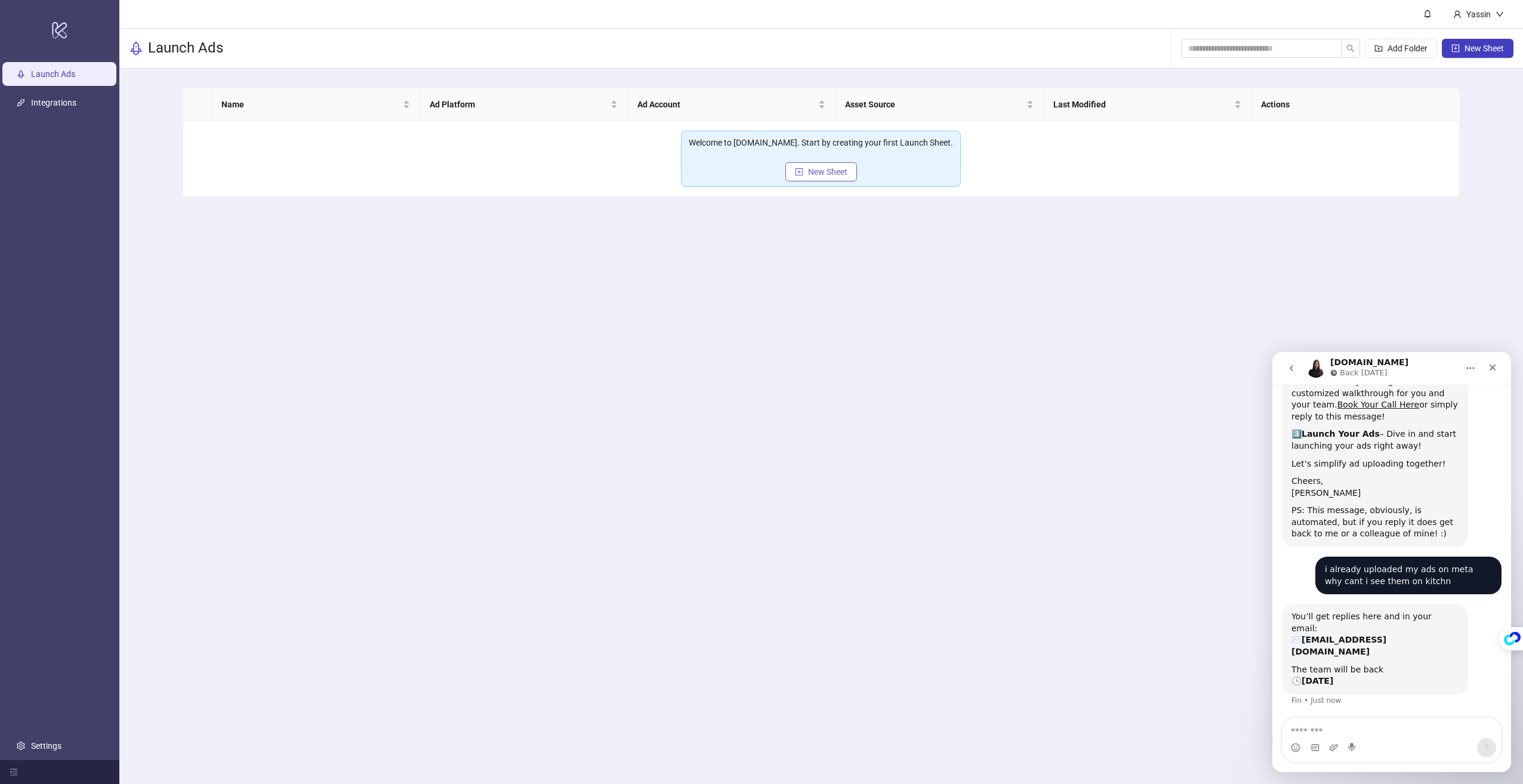
click at [828, 166] on button "New Sheet" at bounding box center [821, 172] width 72 height 19
type input "**********"
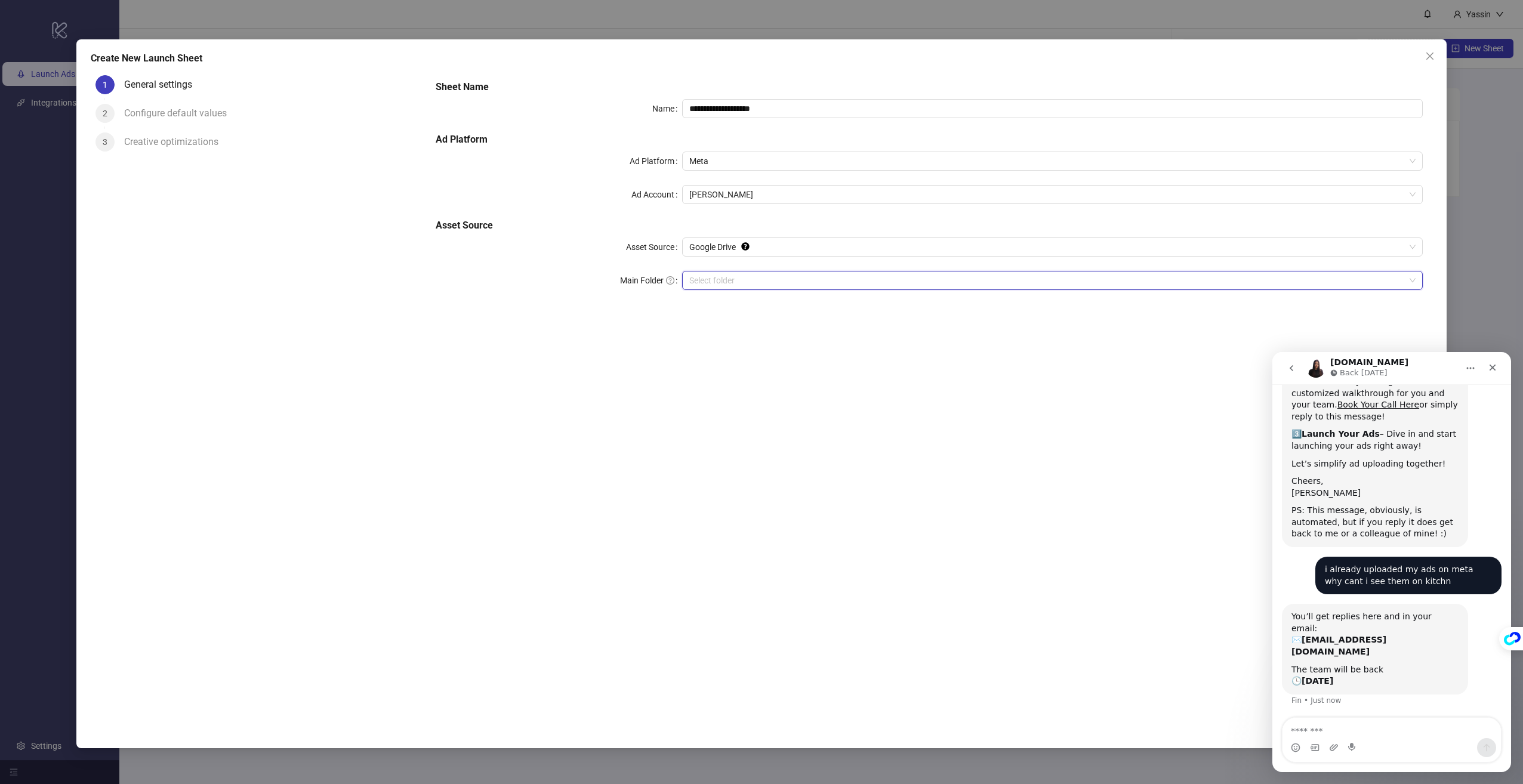
click at [746, 283] on input "Main Folder" at bounding box center [1047, 281] width 715 height 18
click at [855, 250] on span "Google Drive" at bounding box center [1052, 247] width 726 height 18
click at [799, 244] on span "Google Drive" at bounding box center [1052, 247] width 726 height 18
click at [781, 282] on input "Main Folder" at bounding box center [1047, 281] width 715 height 18
click at [751, 273] on input "Main Folder" at bounding box center [1047, 281] width 715 height 18
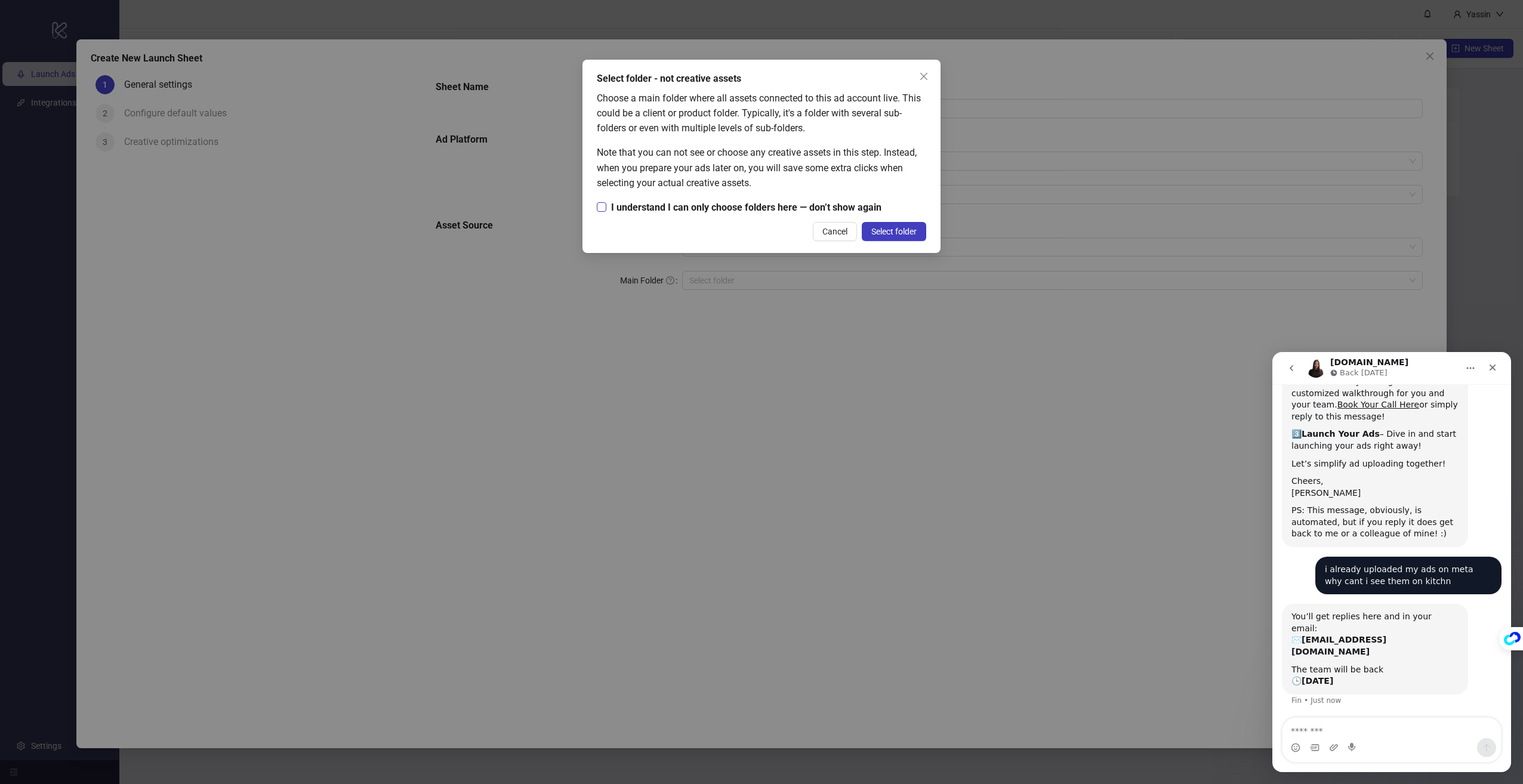
click at [791, 205] on span "I understand I can only choose folders here — don’t show again" at bounding box center [746, 207] width 280 height 15
click at [880, 229] on span "Select folder" at bounding box center [894, 231] width 45 height 10
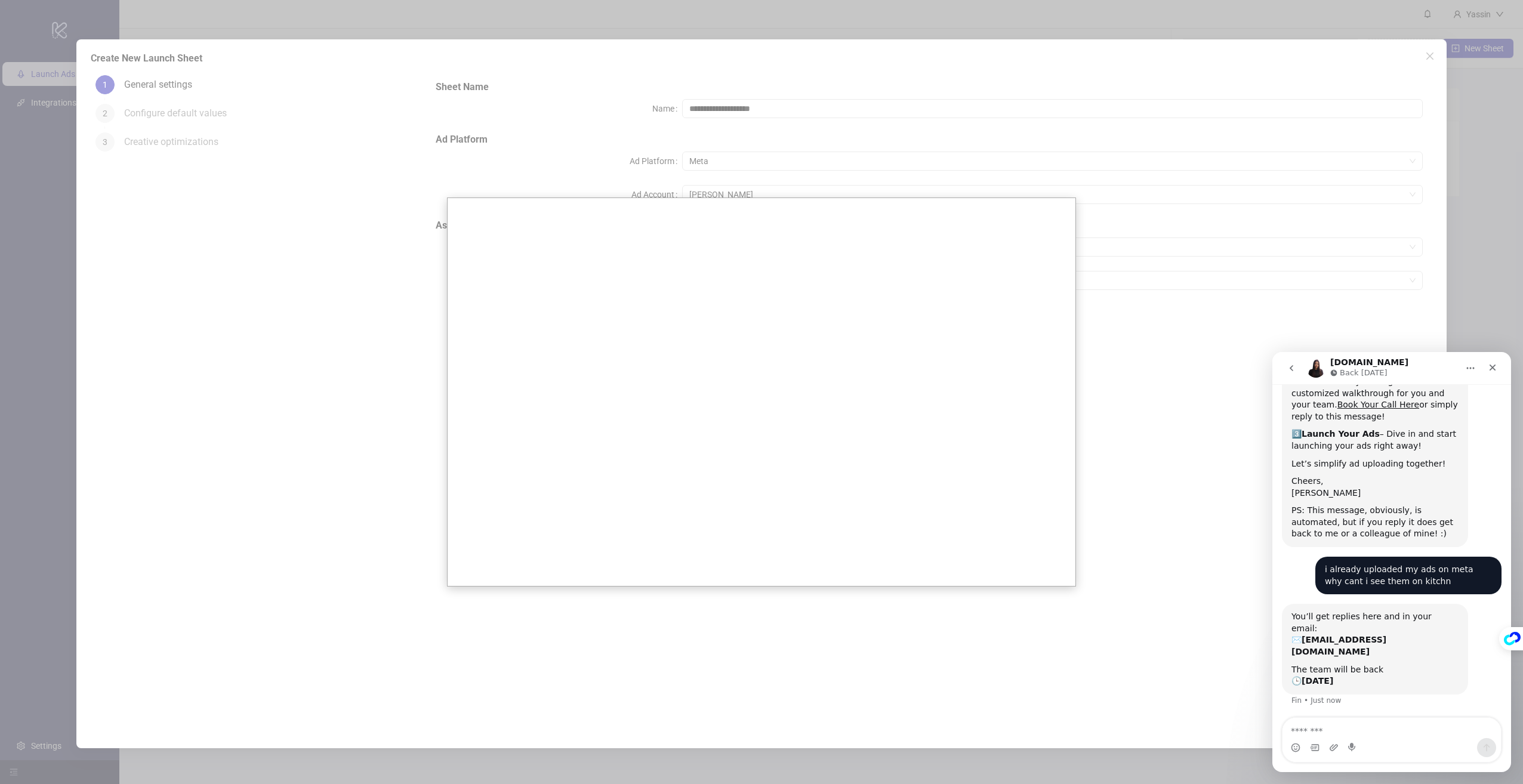
click at [931, 164] on div at bounding box center [761, 392] width 1523 height 784
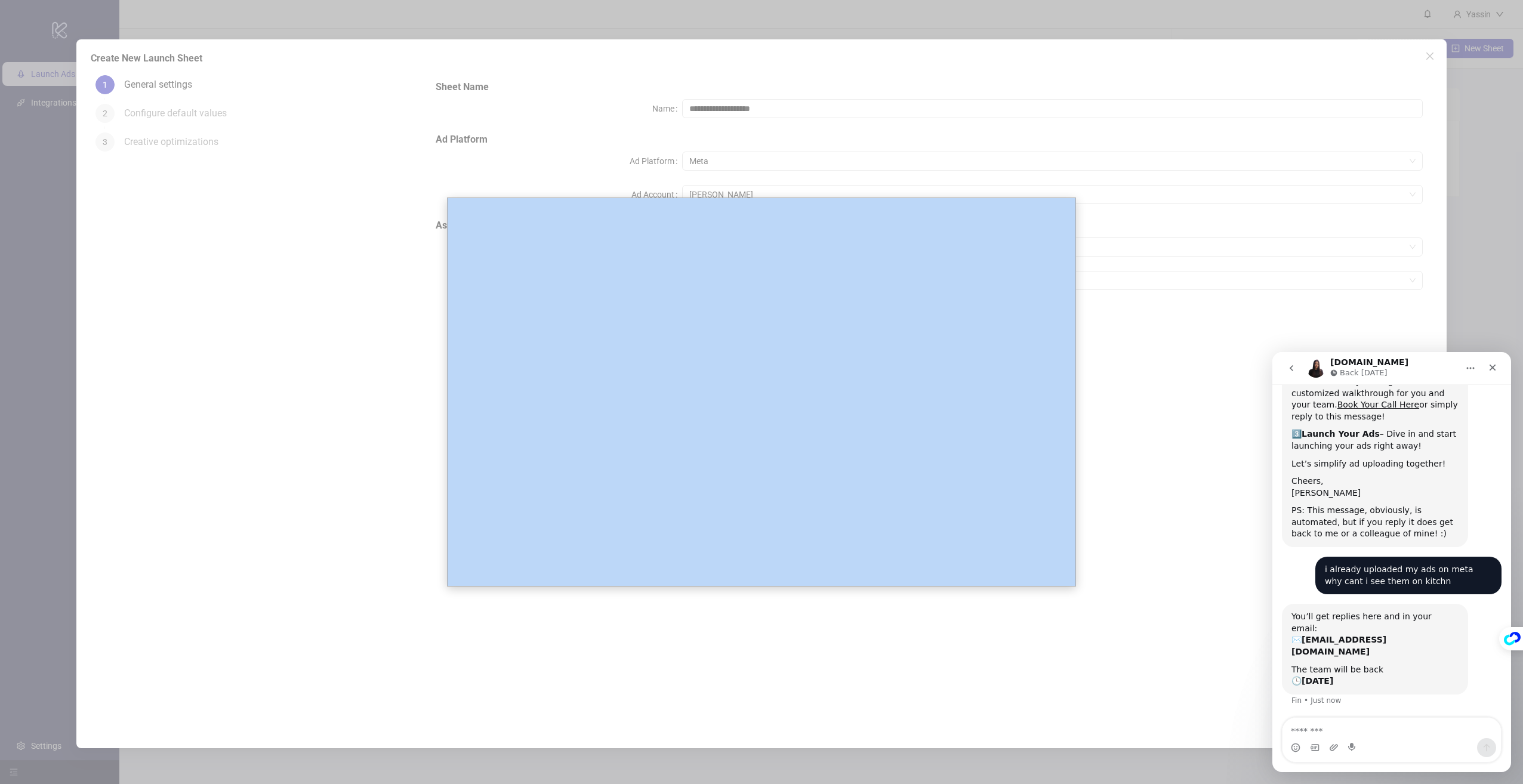
click at [931, 164] on div at bounding box center [761, 392] width 1523 height 784
click at [924, 169] on div at bounding box center [761, 392] width 1523 height 784
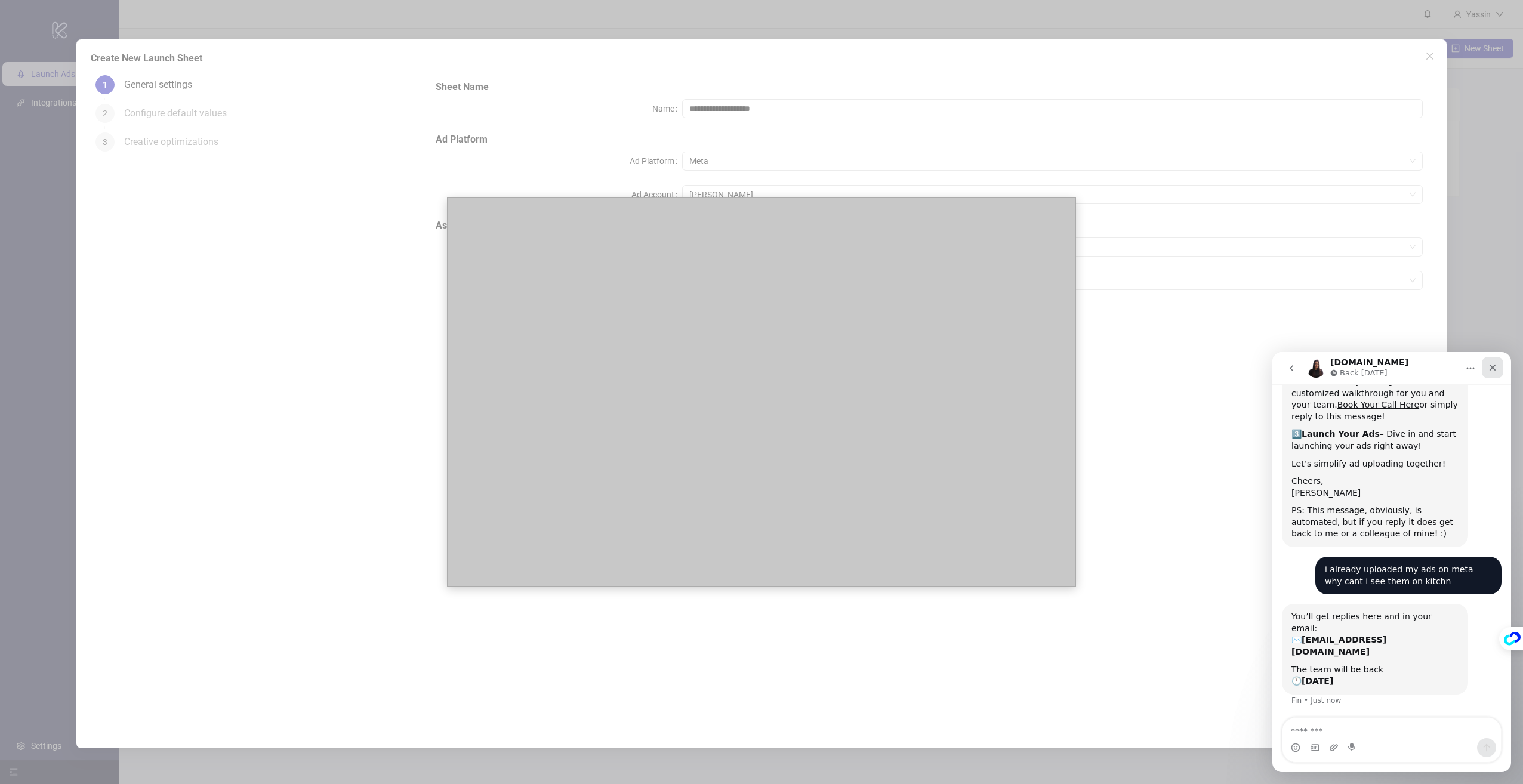
click at [1489, 368] on icon "Close" at bounding box center [1493, 367] width 10 height 10
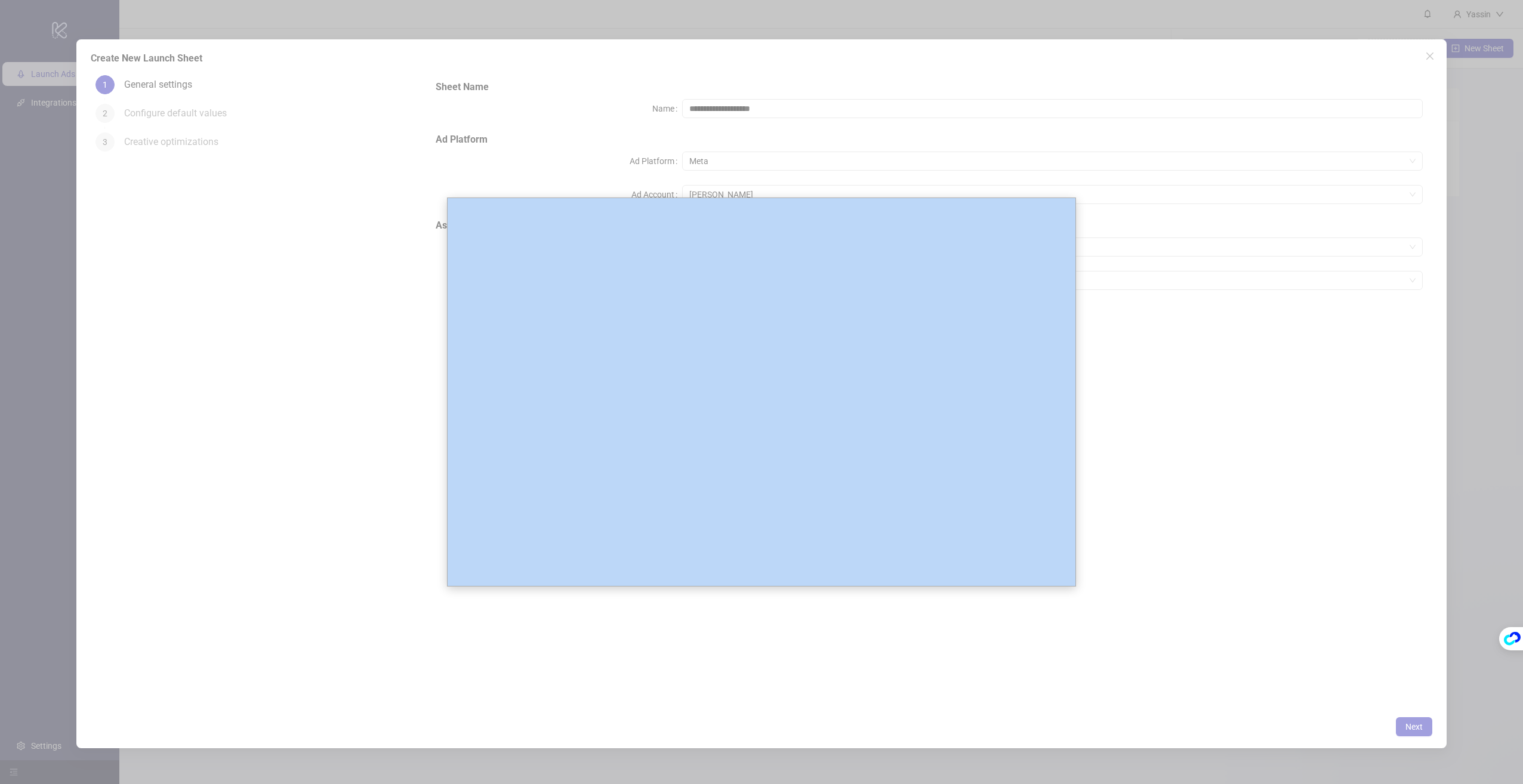
click at [1249, 375] on body "**********" at bounding box center [761, 392] width 1523 height 784
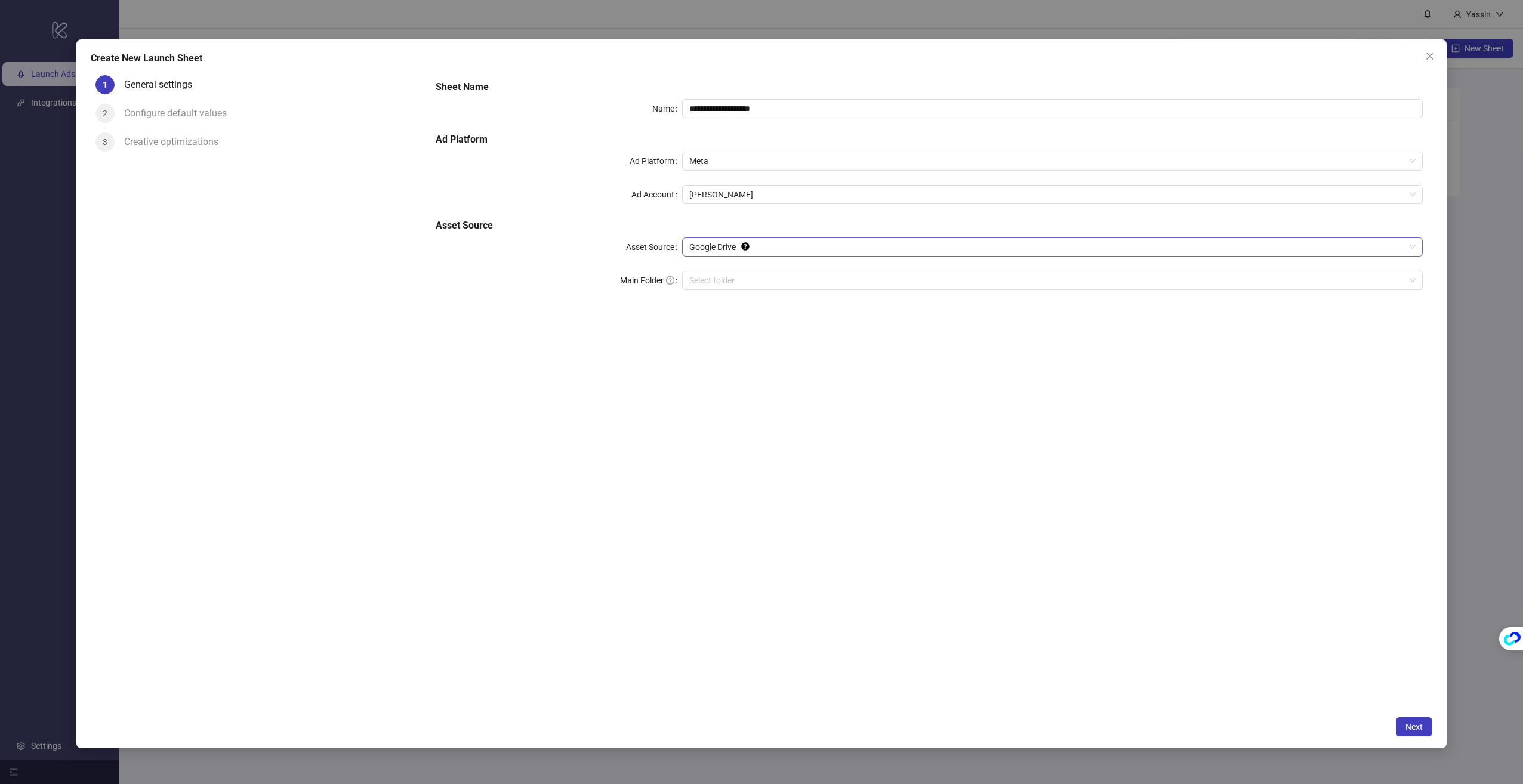
click at [806, 240] on span "Google Drive" at bounding box center [1052, 247] width 726 height 18
click at [807, 281] on div "Dropbox" at bounding box center [1052, 290] width 736 height 19
click at [1414, 730] on span "Next" at bounding box center [1414, 726] width 17 height 10
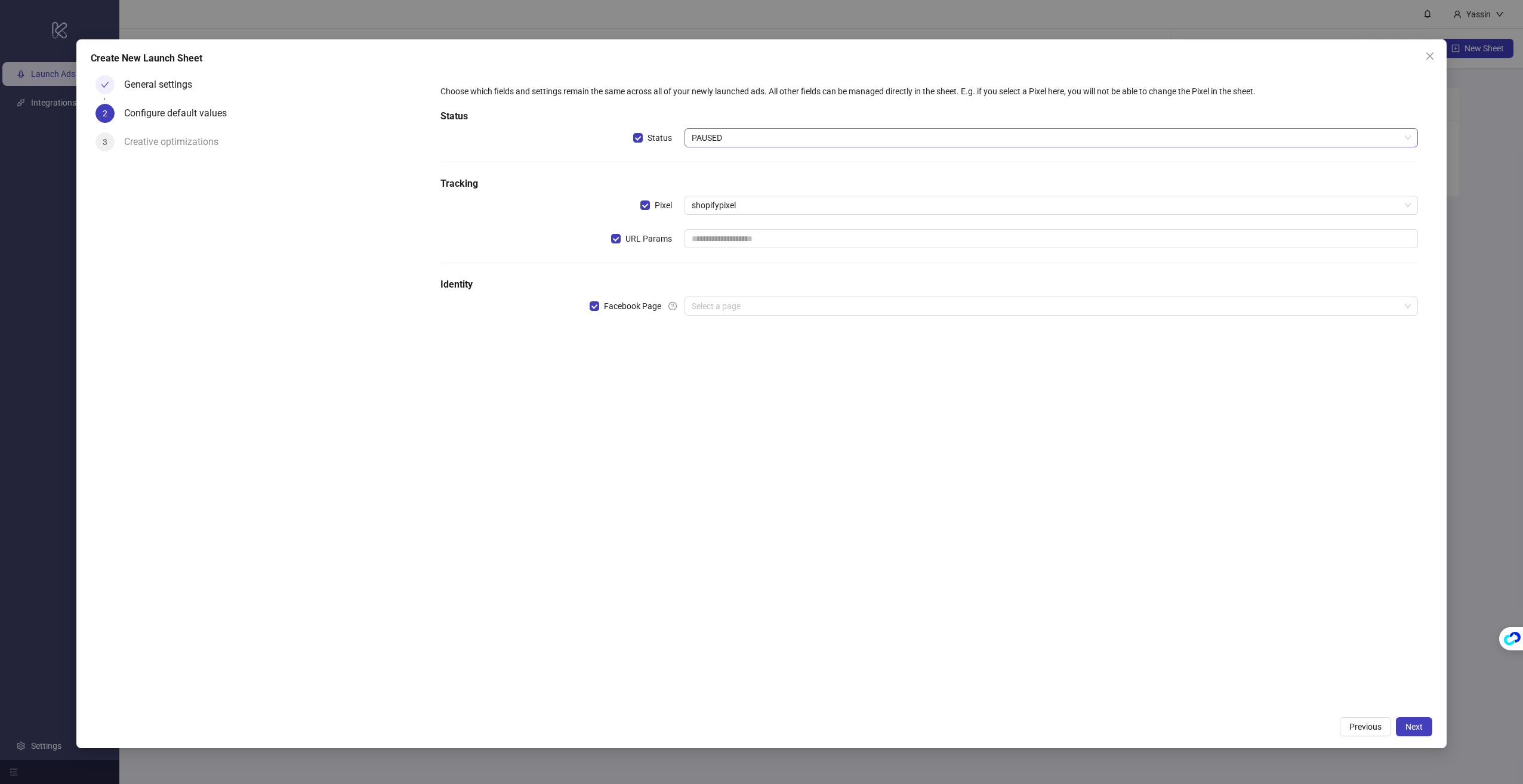
click at [718, 139] on span "PAUSED" at bounding box center [1052, 138] width 719 height 18
click at [719, 111] on h5 "Status" at bounding box center [929, 116] width 978 height 14
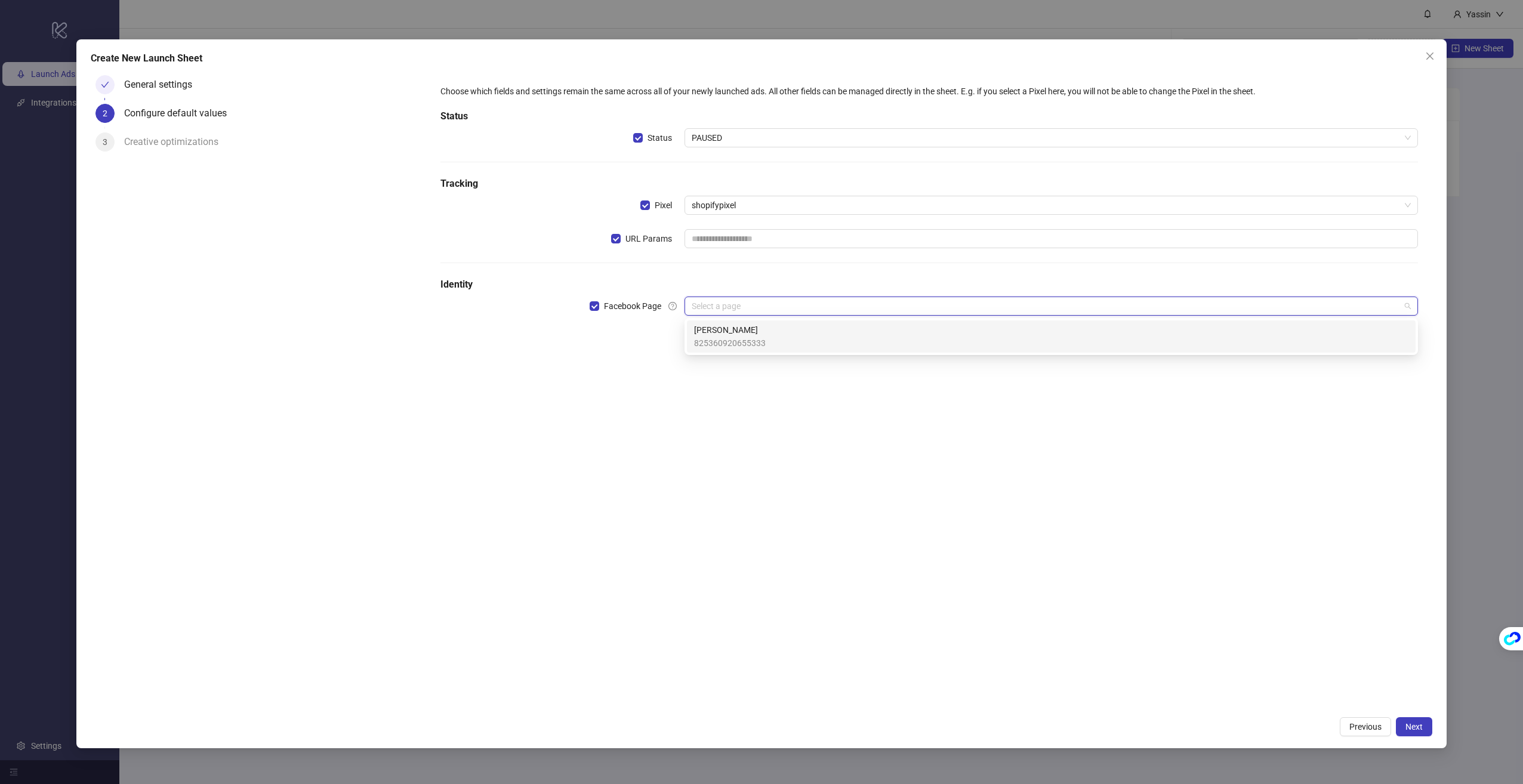
click at [776, 305] on input "search" at bounding box center [1046, 306] width 708 height 18
click at [767, 334] on div "[PERSON_NAME] 825360920655333" at bounding box center [1051, 336] width 715 height 26
click at [791, 340] on input "search" at bounding box center [1046, 339] width 708 height 18
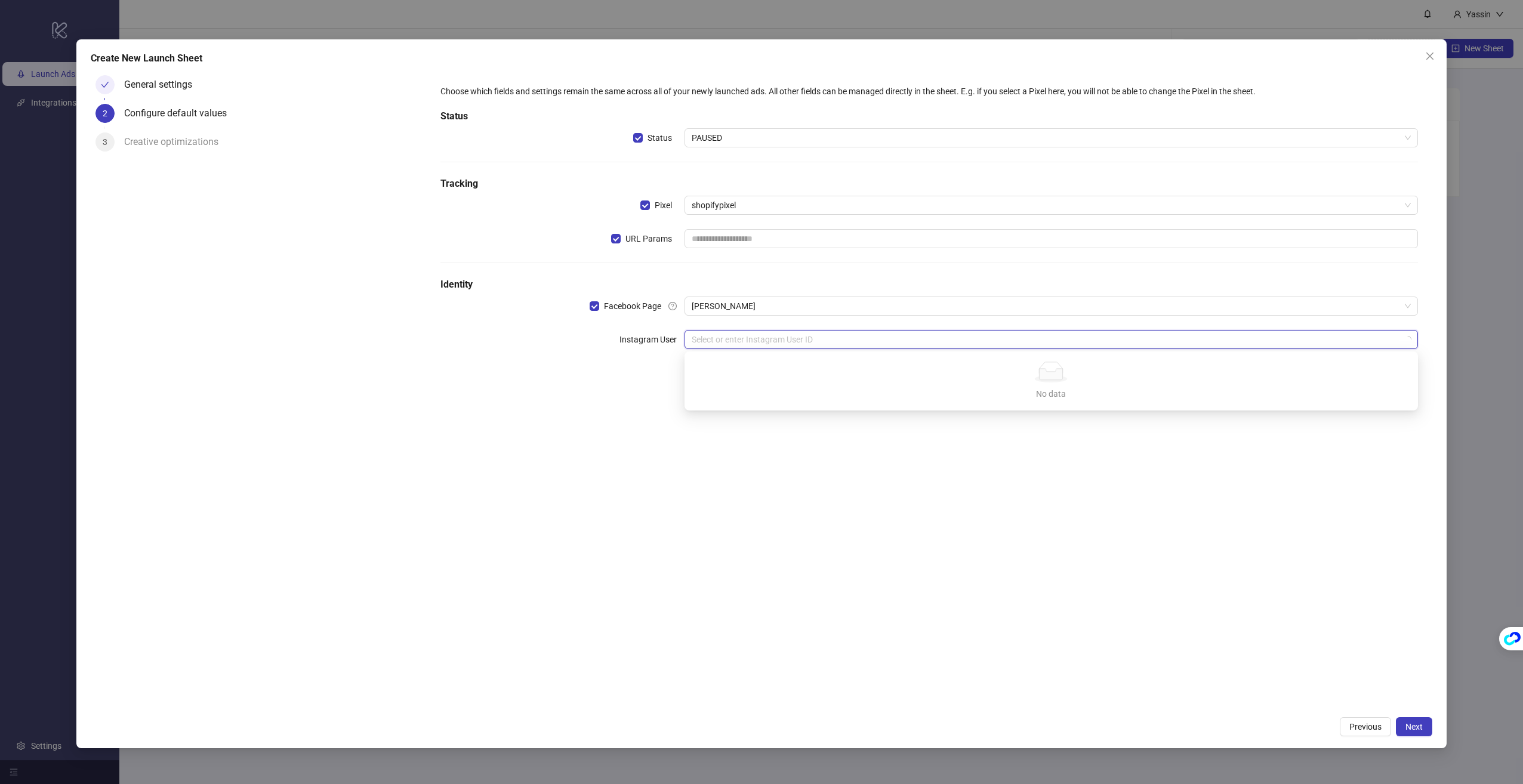
click at [817, 428] on div "Choose which fields and settings remain the same across all of your newly launc…" at bounding box center [929, 390] width 1007 height 640
click at [730, 136] on span "PAUSED" at bounding box center [1052, 138] width 719 height 18
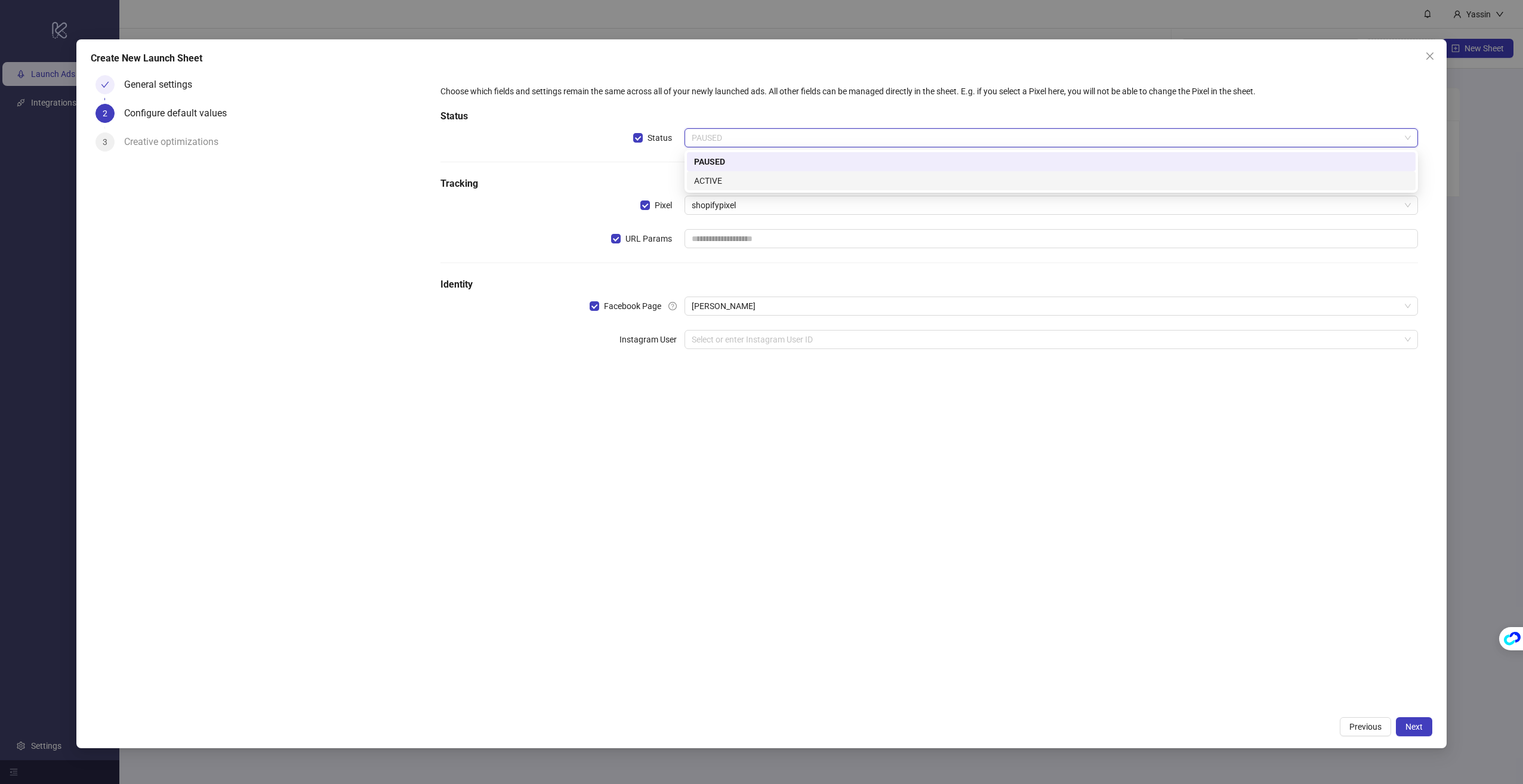
click at [1017, 426] on div "Choose which fields and settings remain the same across all of your newly launc…" at bounding box center [929, 390] width 1007 height 640
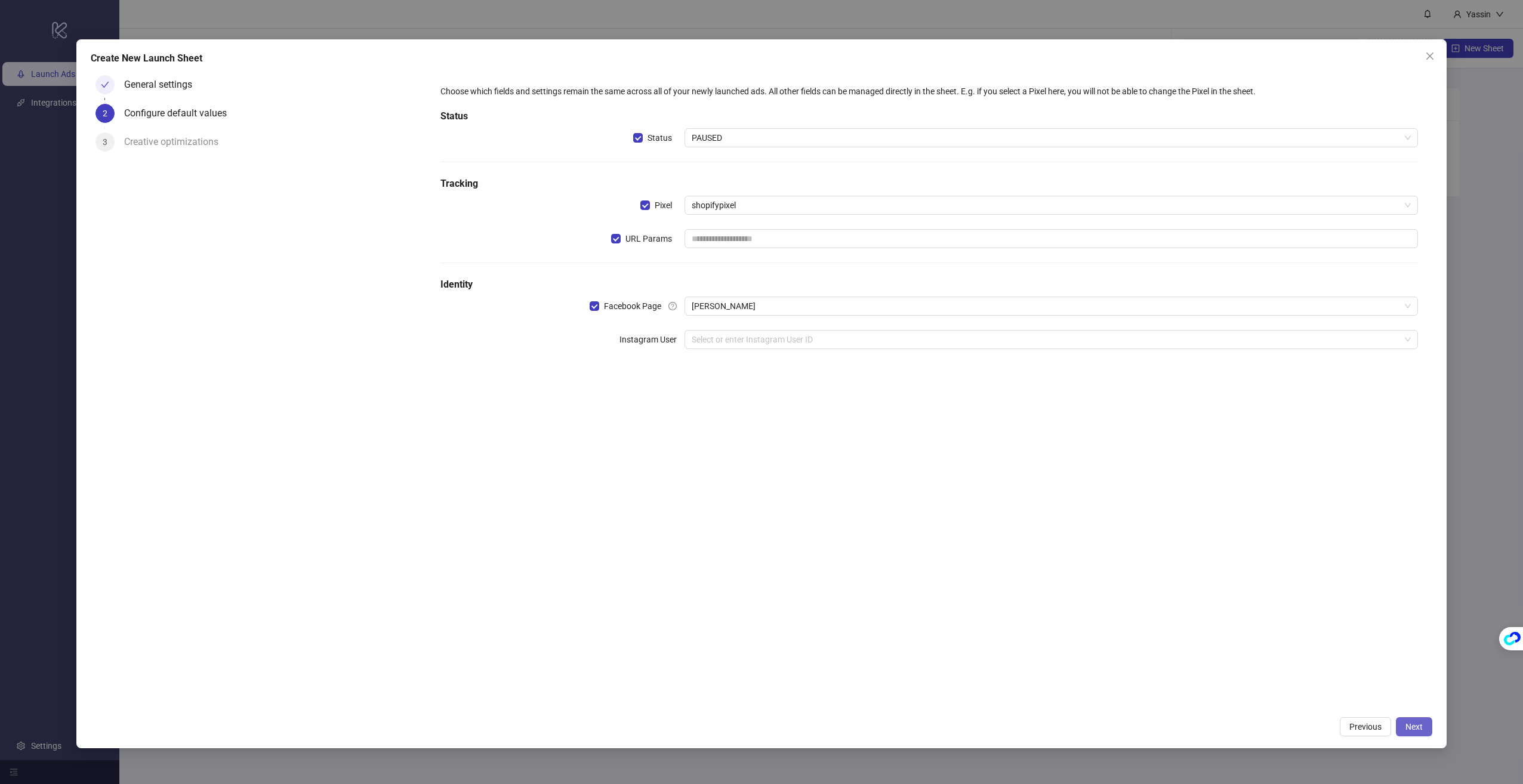
click at [1412, 724] on span "Next" at bounding box center [1414, 726] width 17 height 10
click at [799, 240] on input "text" at bounding box center [1051, 238] width 733 height 19
click at [686, 260] on div "Please input URL parameters!" at bounding box center [1051, 255] width 733 height 13
click at [626, 238] on span "URL Params" at bounding box center [649, 238] width 56 height 13
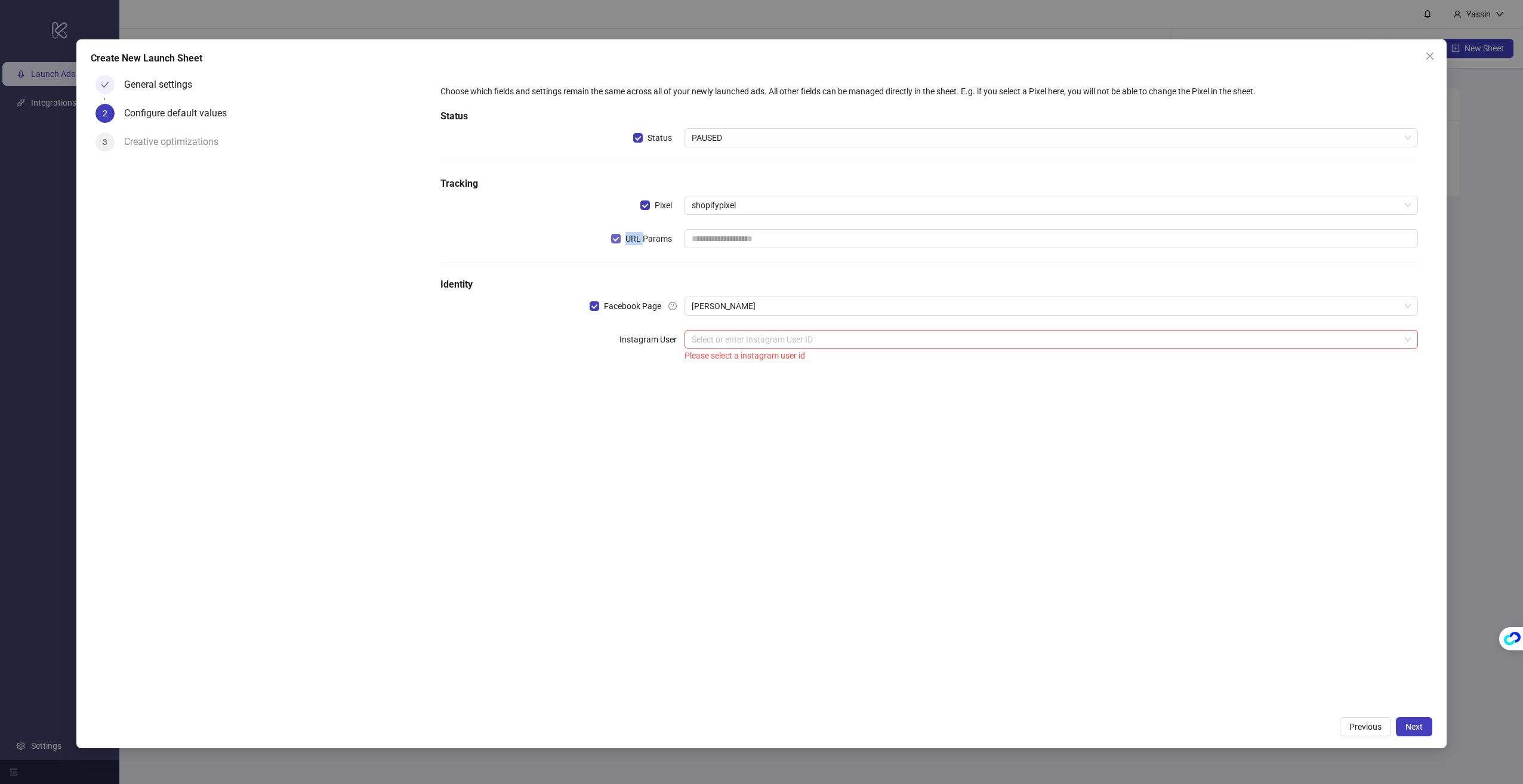
scroll to position [0, 0]
click at [653, 358] on div "Instagram User" at bounding box center [563, 346] width 244 height 34
click at [737, 335] on input "search" at bounding box center [1046, 339] width 708 height 18
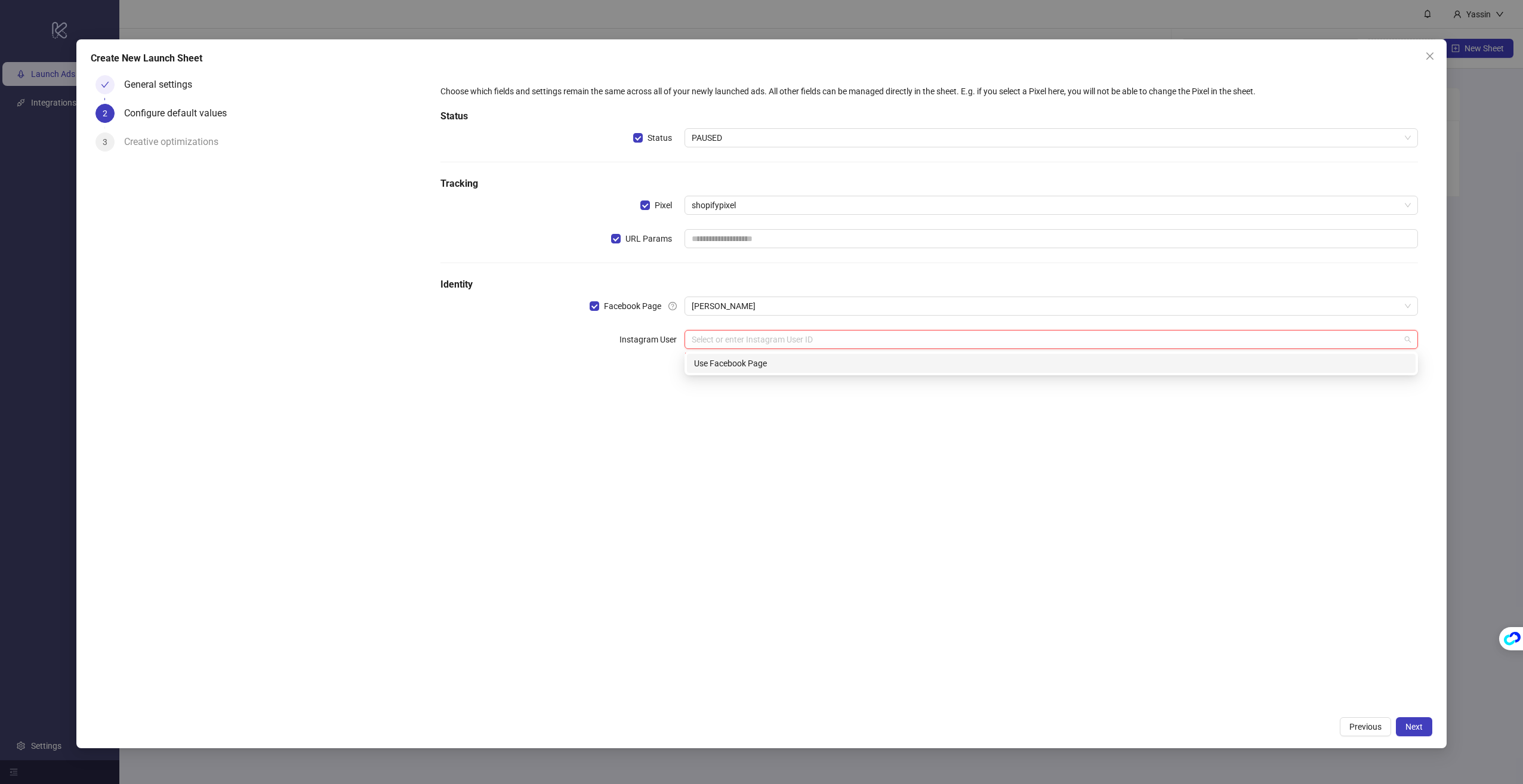
click at [722, 359] on div "Use Facebook Page" at bounding box center [1051, 363] width 715 height 13
click at [710, 377] on input "search" at bounding box center [1046, 373] width 708 height 18
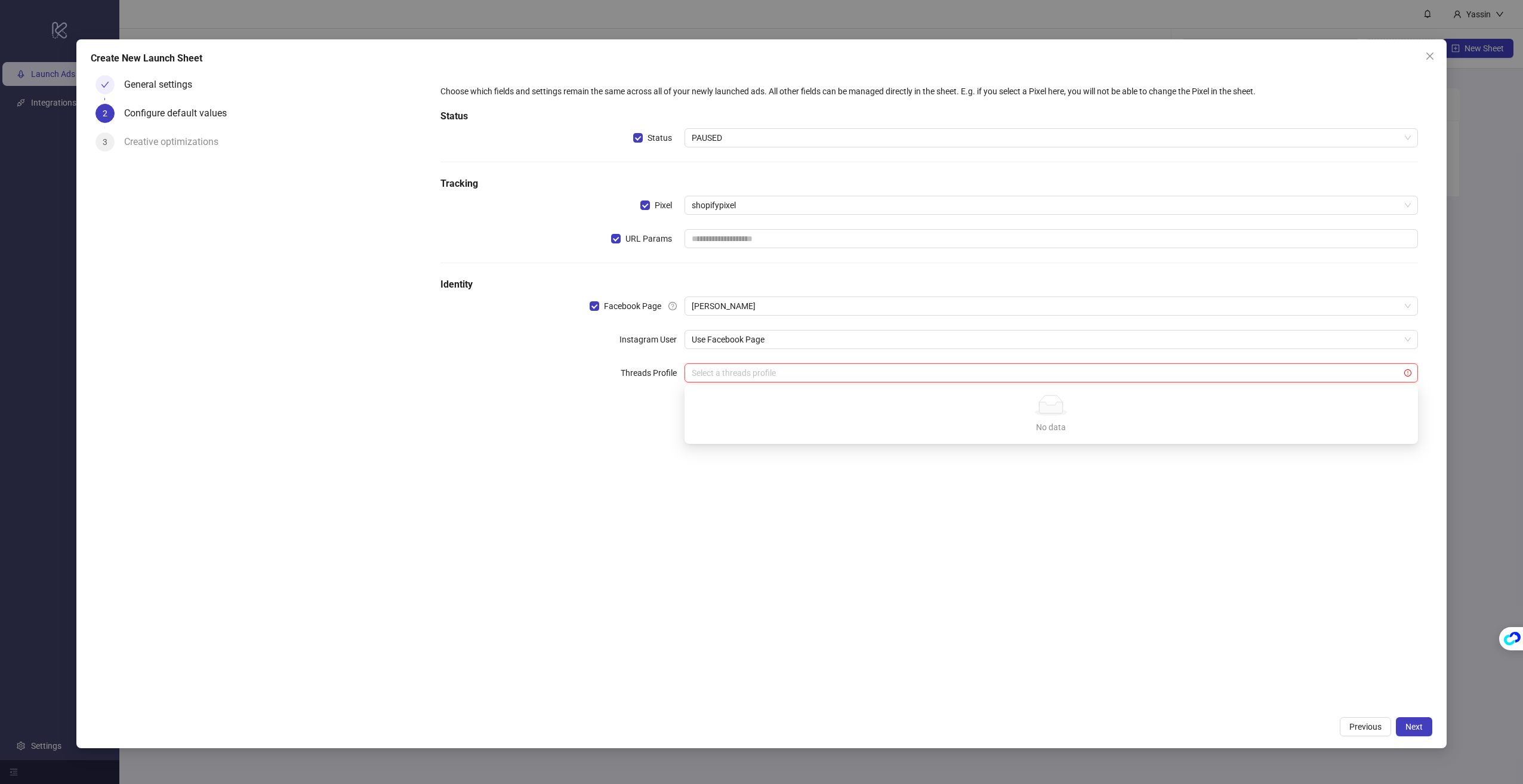
click at [657, 395] on div "Choose which fields and settings remain the same across all of your newly launc…" at bounding box center [929, 240] width 988 height 321
click at [1418, 730] on span "Next" at bounding box center [1414, 726] width 17 height 10
click at [775, 249] on div "Please input URL parameters!" at bounding box center [1051, 255] width 733 height 13
click at [770, 240] on input "text" at bounding box center [1051, 238] width 733 height 19
click at [775, 259] on div "Please input URL parameters!" at bounding box center [1051, 255] width 733 height 13
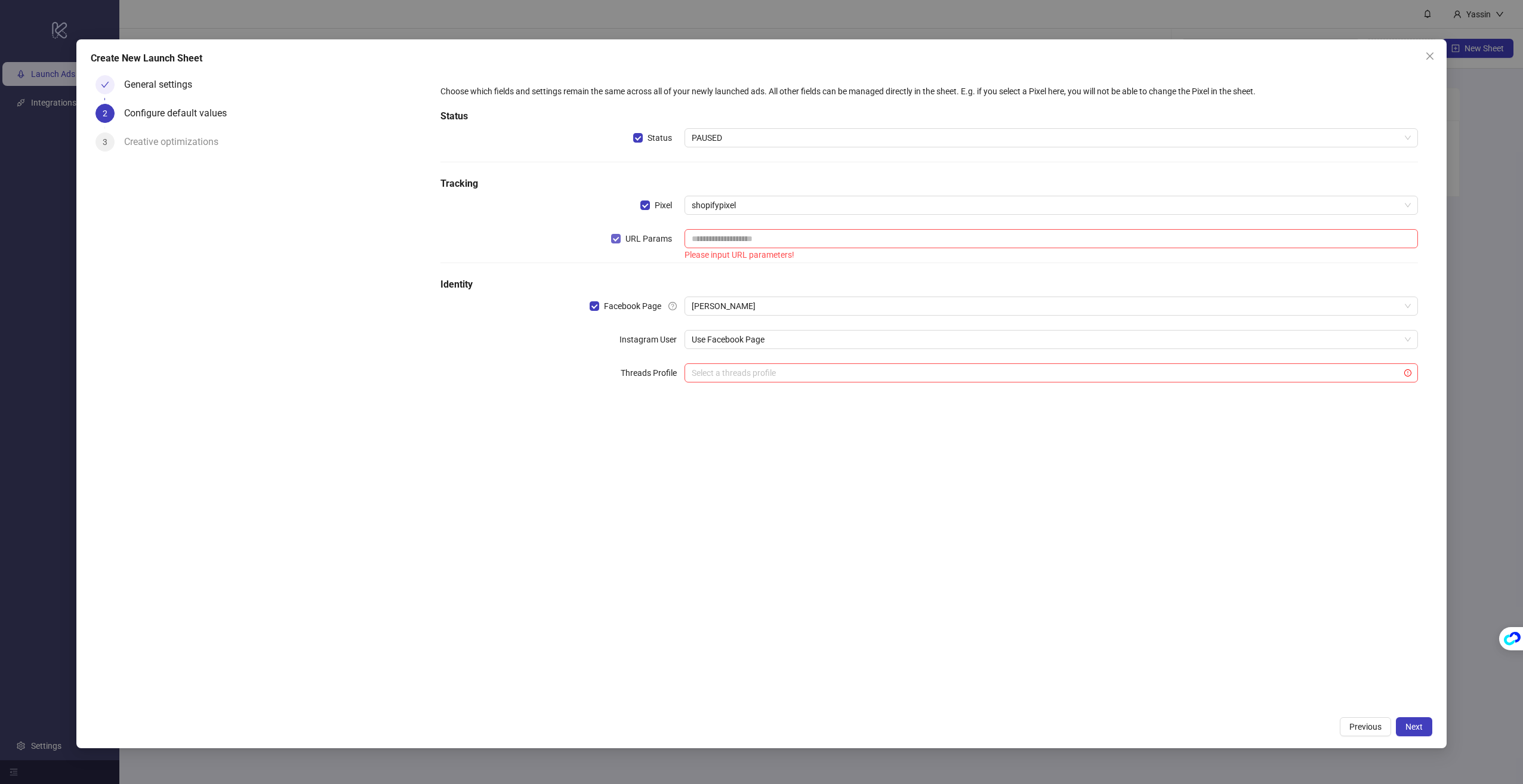
click at [643, 237] on span "URL Params" at bounding box center [649, 238] width 56 height 13
click at [647, 238] on span "URL Params" at bounding box center [649, 238] width 56 height 13
click at [717, 238] on input "text" at bounding box center [1051, 238] width 733 height 19
